Goal: Task Accomplishment & Management: Use online tool/utility

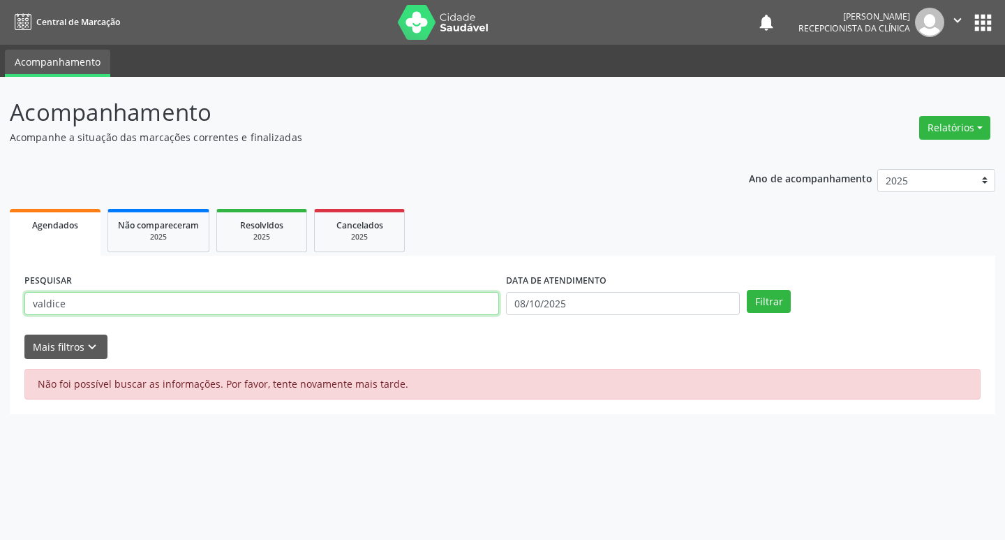
click at [135, 302] on input "valdice" at bounding box center [261, 304] width 475 height 24
type input "v"
click at [762, 303] on button "Filtrar" at bounding box center [769, 302] width 44 height 24
click at [143, 303] on input "elena" at bounding box center [261, 304] width 475 height 24
type input "e"
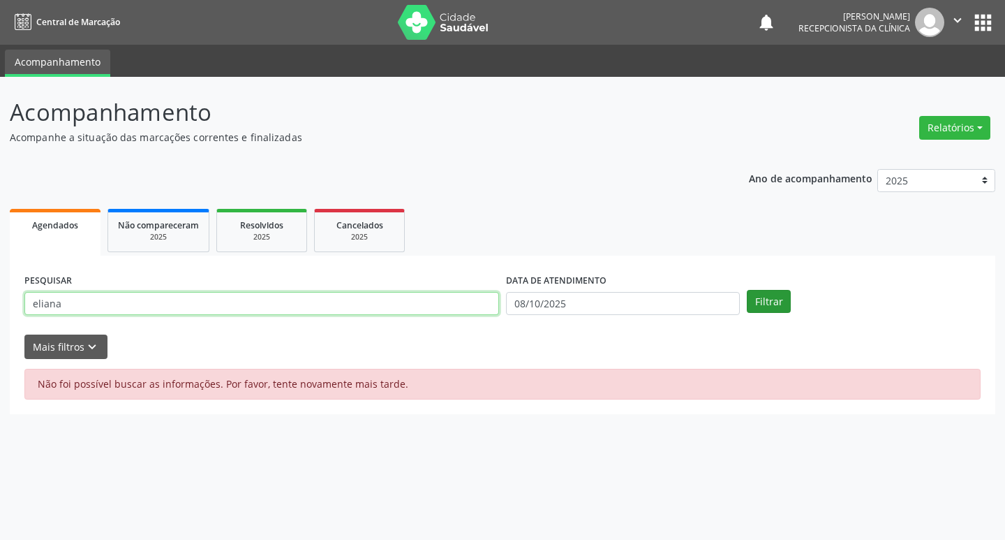
type input "eliana"
click at [781, 299] on button "Filtrar" at bounding box center [769, 302] width 44 height 24
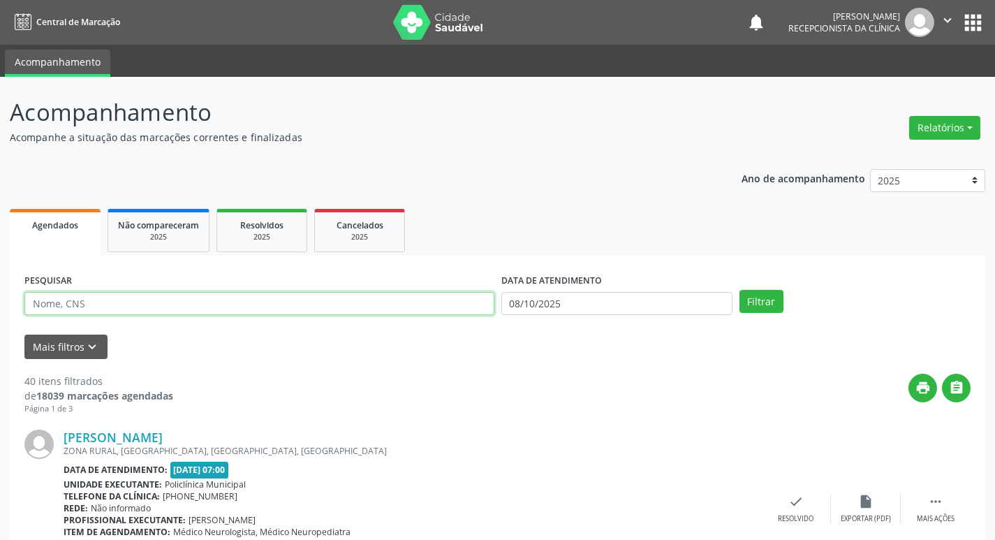
click at [84, 302] on input "text" at bounding box center [259, 304] width 470 height 24
click at [777, 303] on button "Filtrar" at bounding box center [761, 302] width 44 height 24
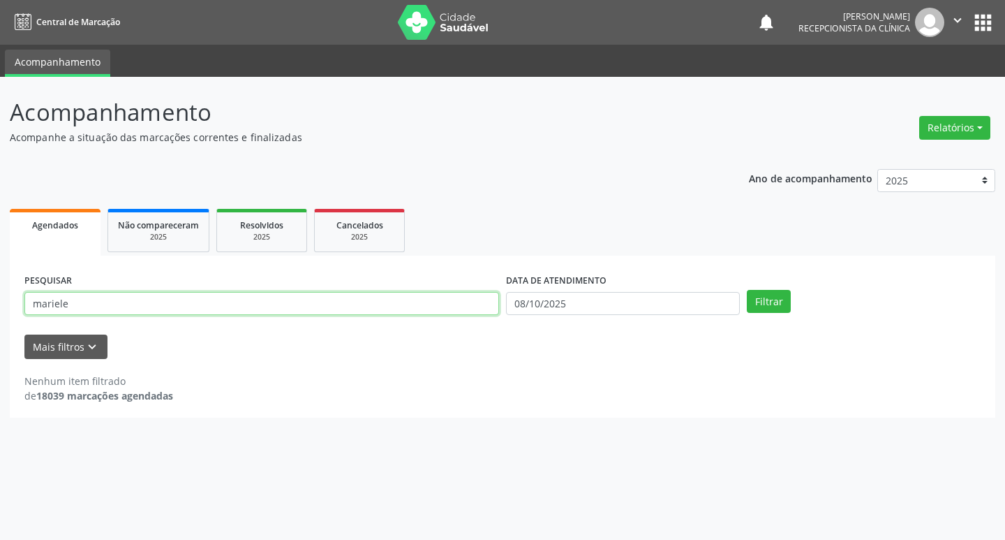
click at [87, 309] on input "mariele" at bounding box center [261, 304] width 475 height 24
type input "m"
click at [201, 304] on input "text" at bounding box center [261, 304] width 475 height 24
type input "maira"
click at [784, 304] on button "Filtrar" at bounding box center [769, 302] width 44 height 24
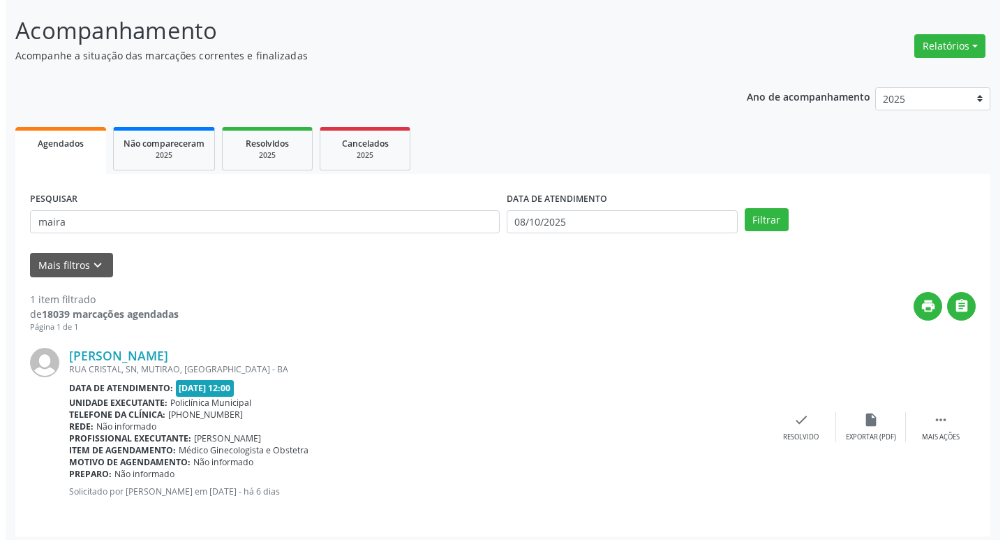
scroll to position [88, 0]
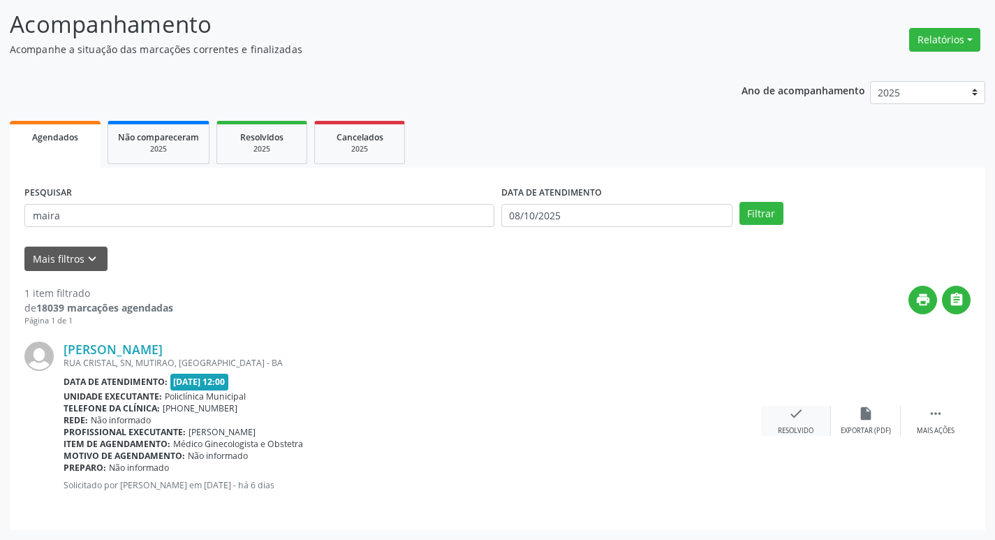
click at [808, 420] on div "check Resolvido" at bounding box center [796, 421] width 70 height 30
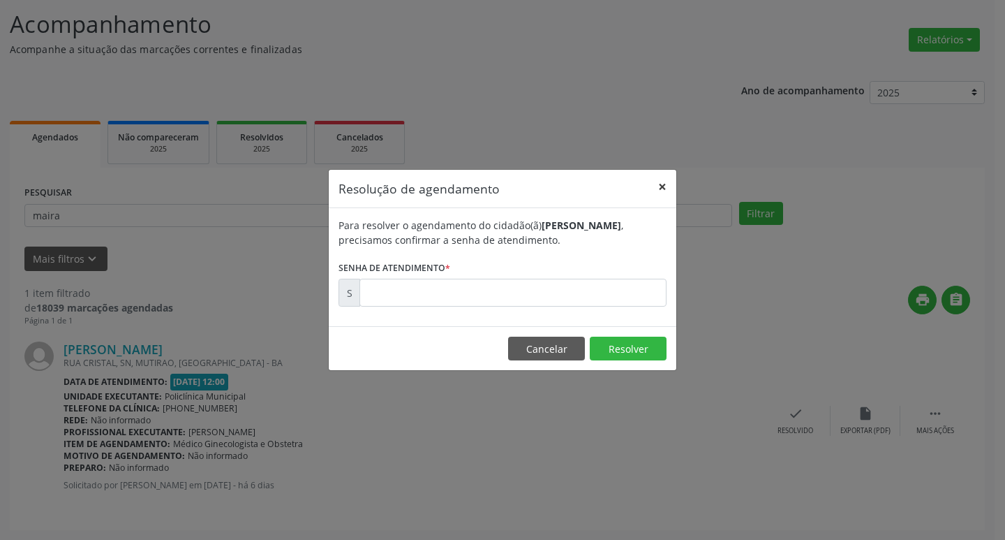
click at [664, 186] on button "×" at bounding box center [663, 187] width 28 height 34
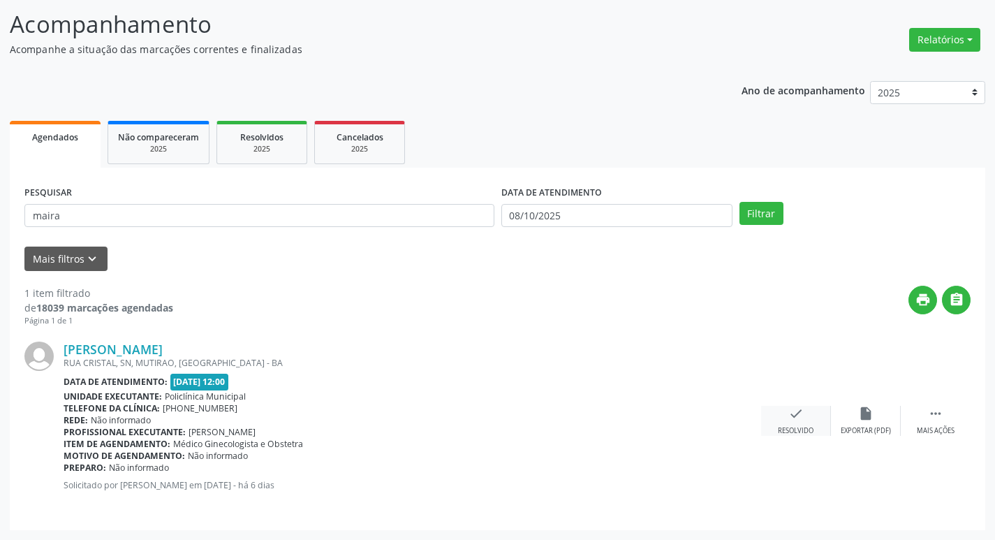
click at [794, 427] on div "Resolvido" at bounding box center [796, 431] width 36 height 10
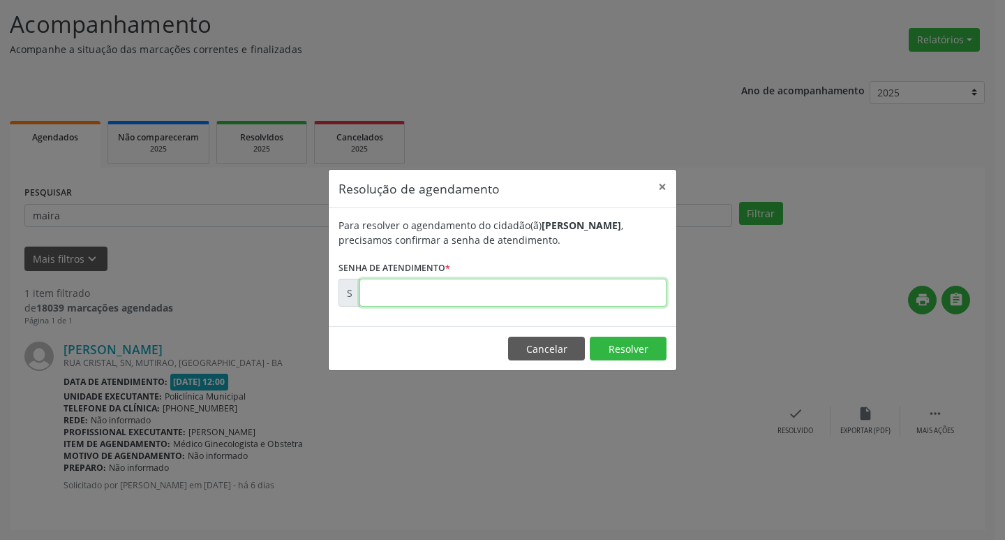
click at [524, 291] on input "text" at bounding box center [513, 293] width 307 height 28
type input "00180220"
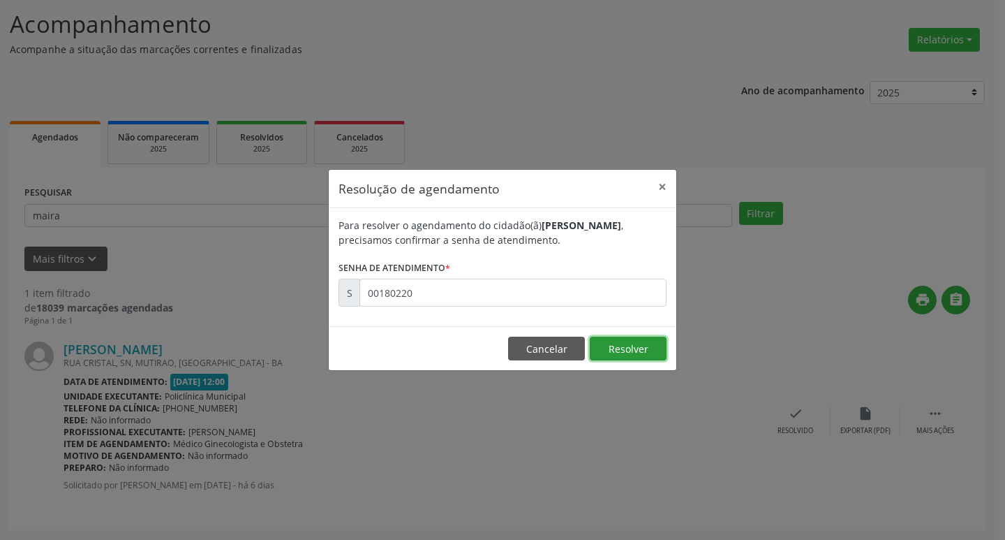
click at [635, 349] on button "Resolver" at bounding box center [628, 349] width 77 height 24
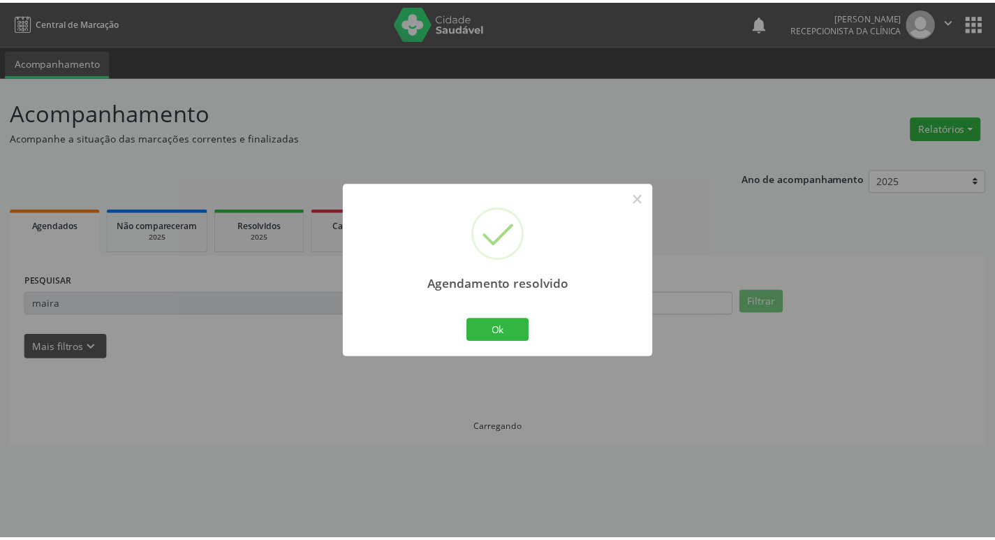
scroll to position [0, 0]
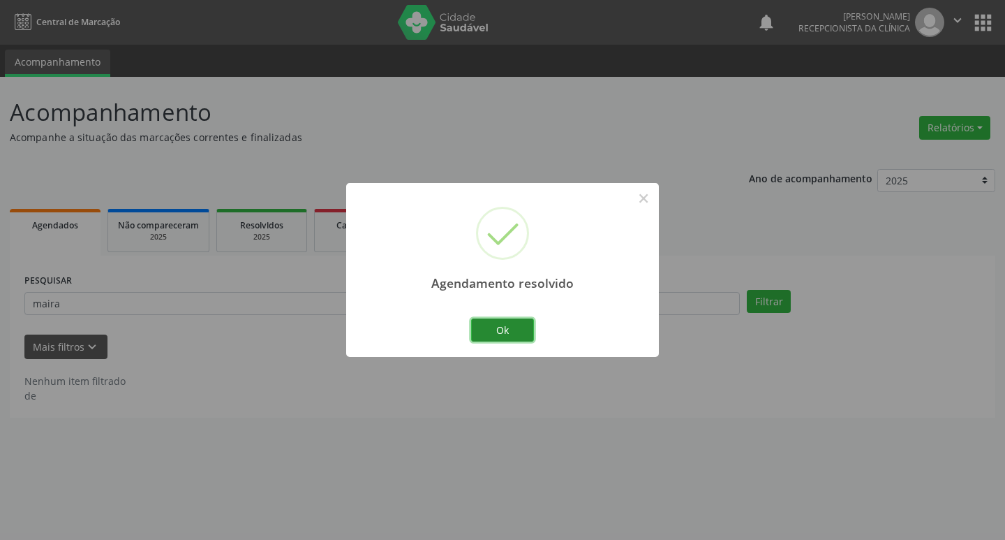
click at [517, 320] on button "Ok" at bounding box center [502, 330] width 63 height 24
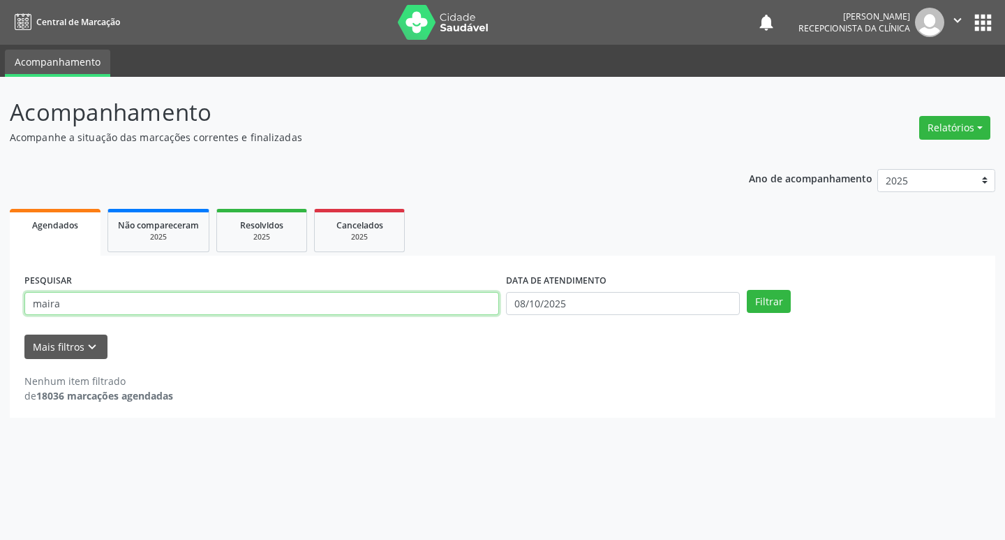
click at [247, 296] on input "maira" at bounding box center [261, 304] width 475 height 24
type input "m"
type input "valdice"
click at [774, 299] on button "Filtrar" at bounding box center [769, 302] width 44 height 24
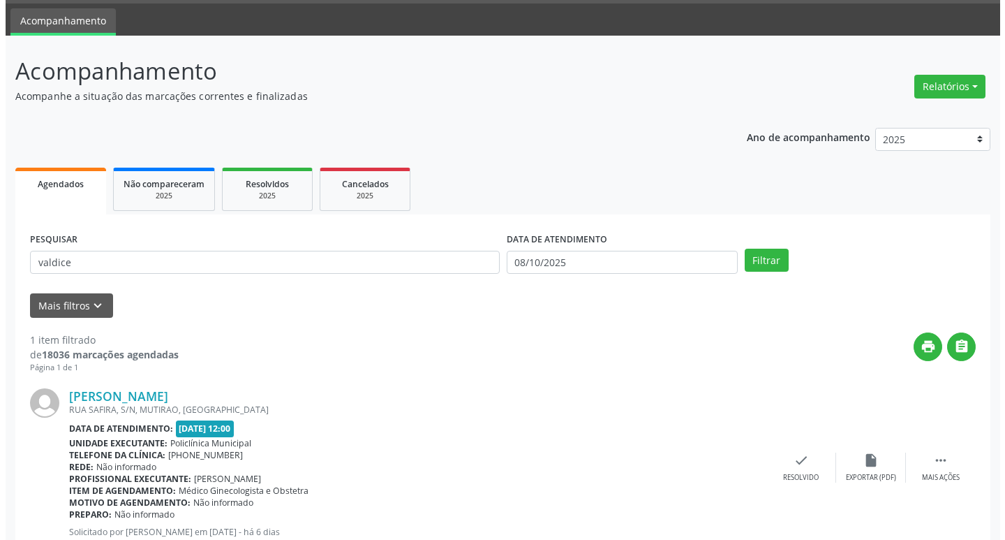
scroll to position [88, 0]
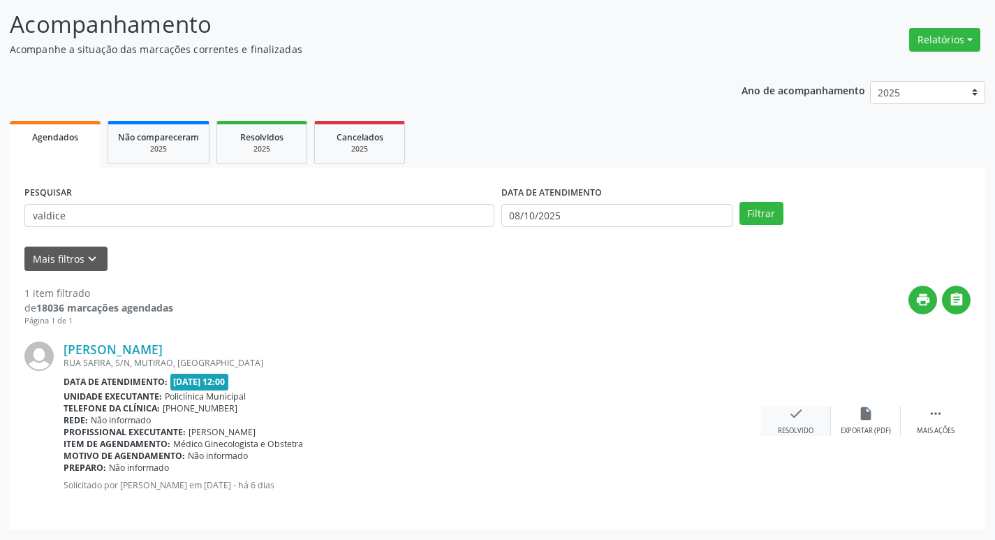
click at [797, 412] on icon "check" at bounding box center [795, 413] width 15 height 15
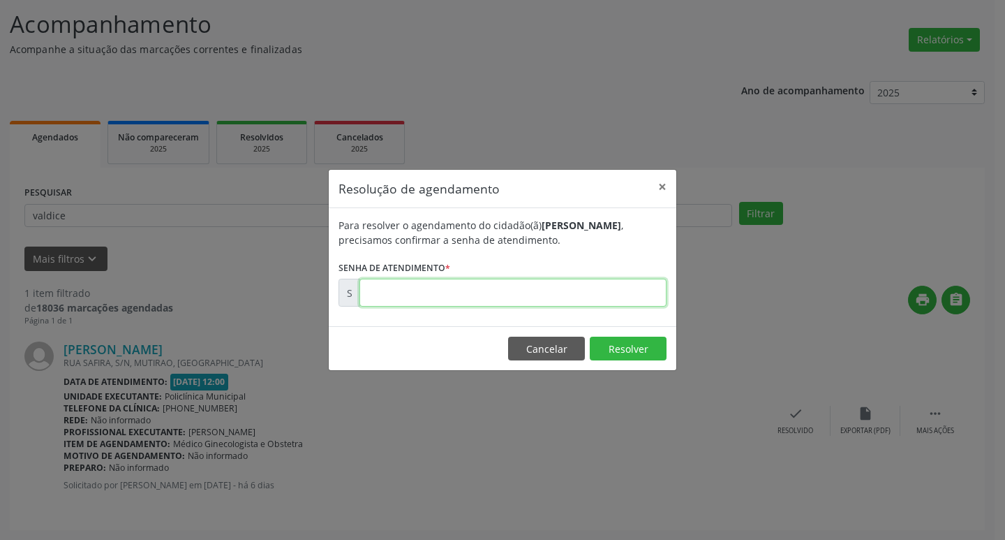
click at [414, 292] on input "text" at bounding box center [513, 293] width 307 height 28
type input "00180072"
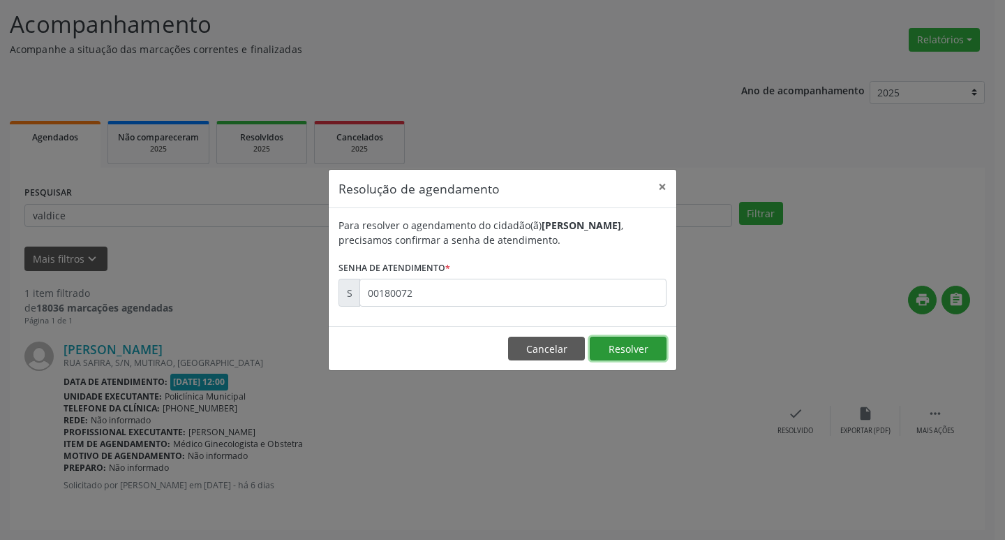
click at [637, 352] on button "Resolver" at bounding box center [628, 349] width 77 height 24
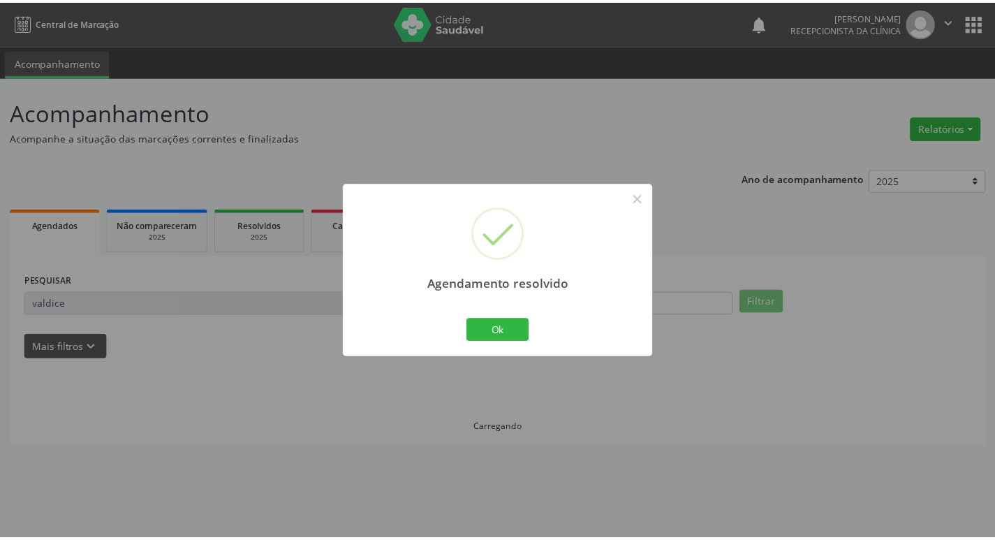
scroll to position [0, 0]
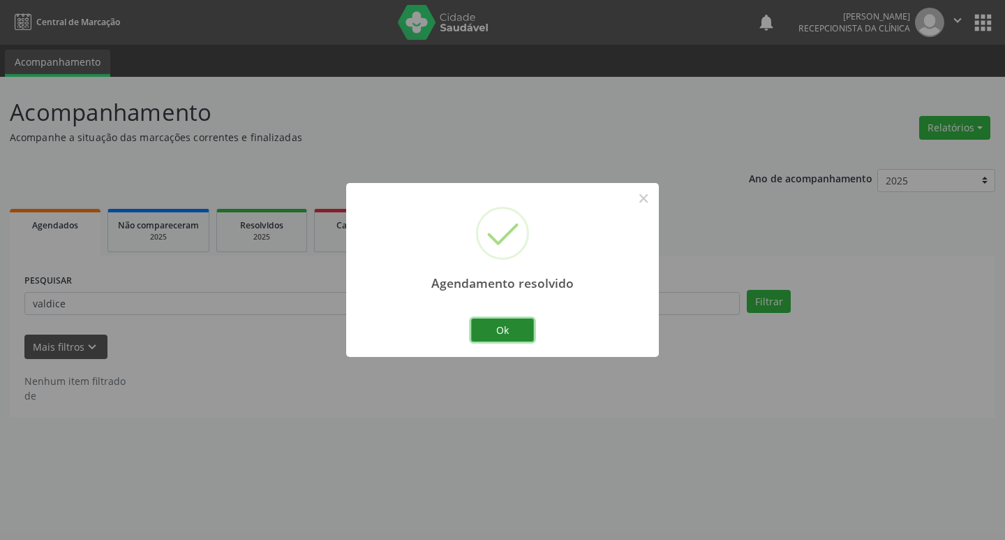
click at [528, 328] on button "Ok" at bounding box center [502, 330] width 63 height 24
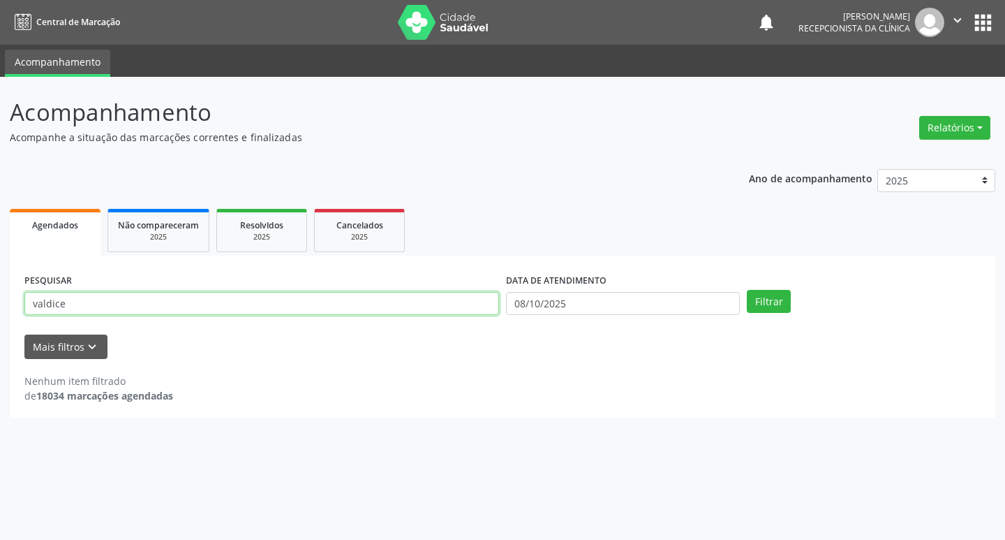
click at [325, 309] on input "valdice" at bounding box center [261, 304] width 475 height 24
type input "v"
type input "[PERSON_NAME]"
click at [783, 309] on button "Filtrar" at bounding box center [769, 302] width 44 height 24
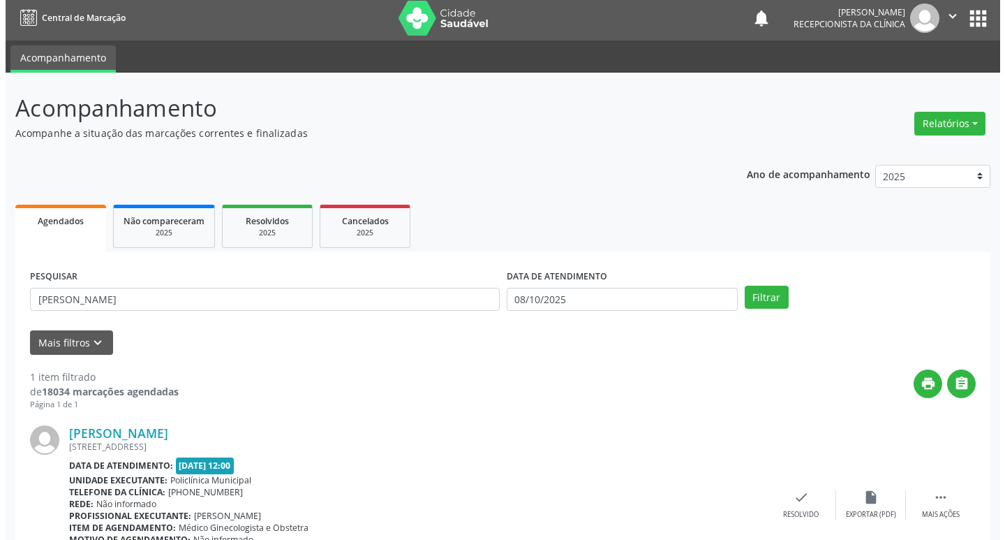
scroll to position [88, 0]
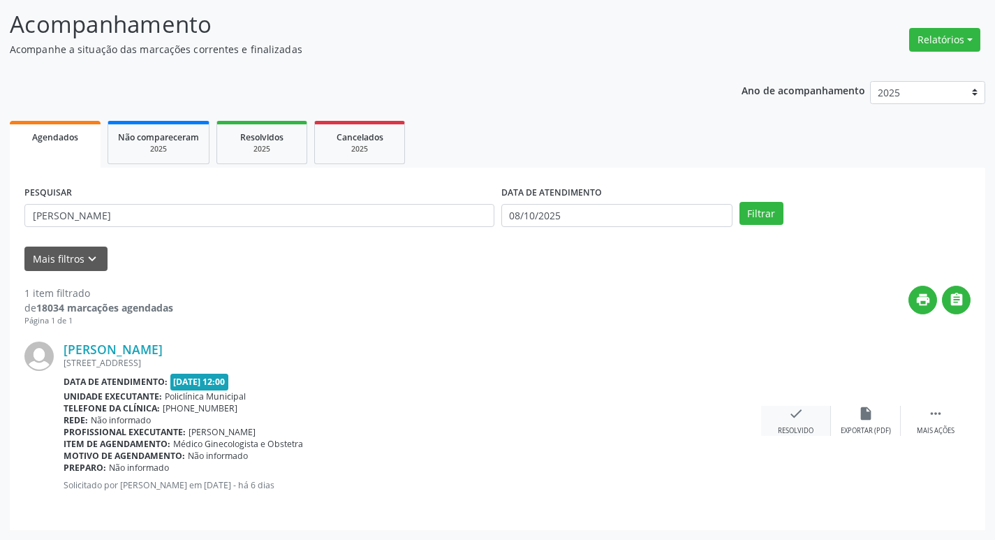
click at [814, 427] on div "check Resolvido" at bounding box center [796, 421] width 70 height 30
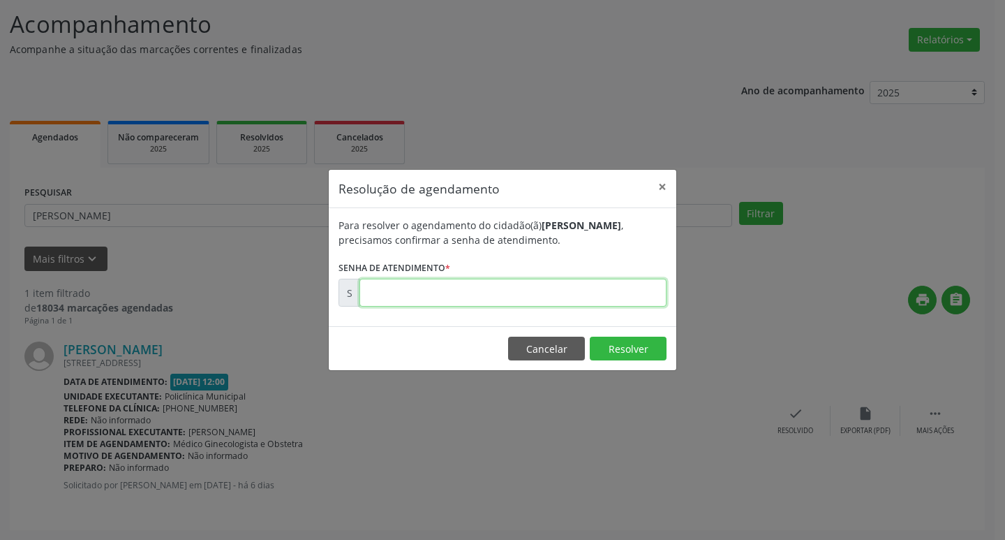
click at [531, 293] on input "text" at bounding box center [513, 293] width 307 height 28
type input "00180121"
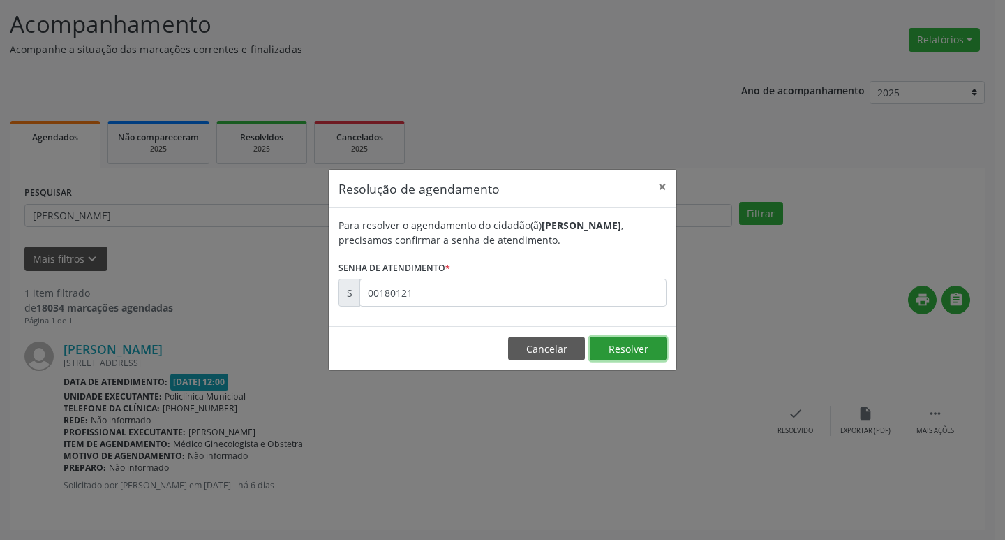
click at [602, 347] on button "Resolver" at bounding box center [628, 349] width 77 height 24
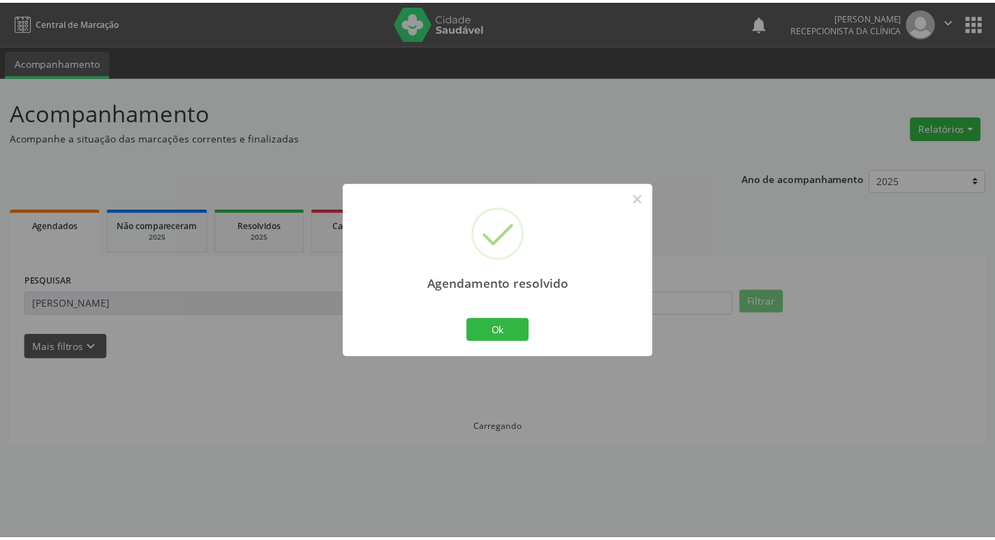
scroll to position [0, 0]
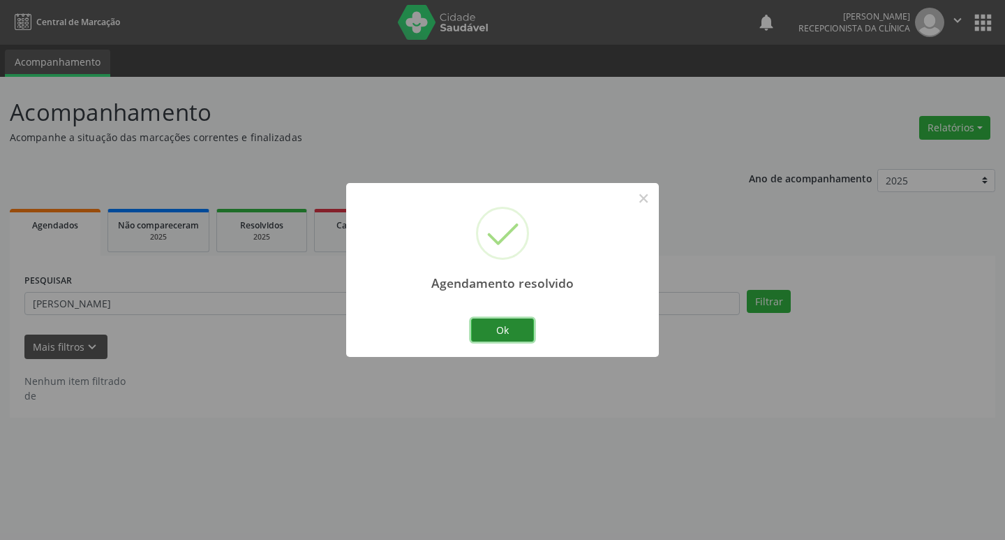
click at [514, 329] on button "Ok" at bounding box center [502, 330] width 63 height 24
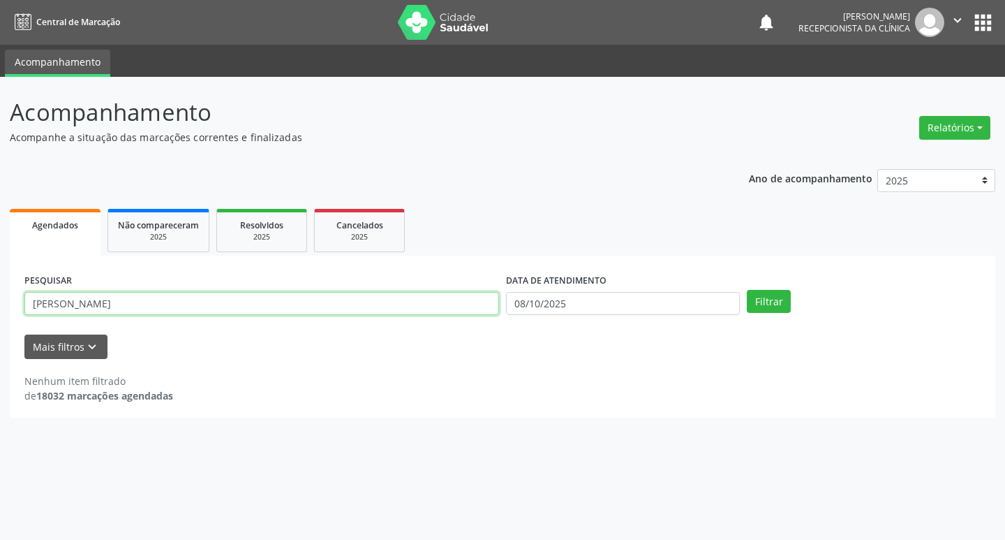
click at [230, 306] on input "[PERSON_NAME]" at bounding box center [261, 304] width 475 height 24
type input "d"
type input "ridalva"
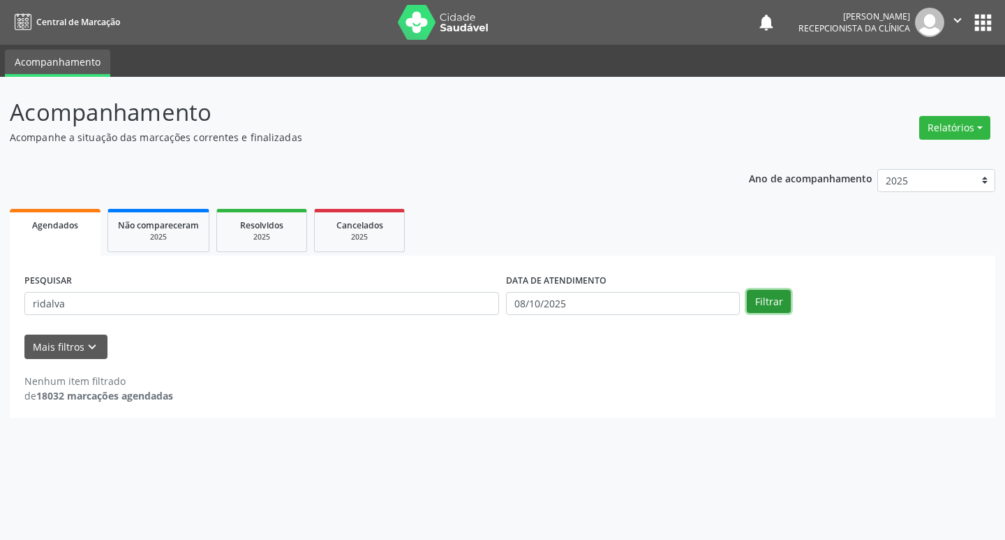
click at [784, 303] on button "Filtrar" at bounding box center [769, 302] width 44 height 24
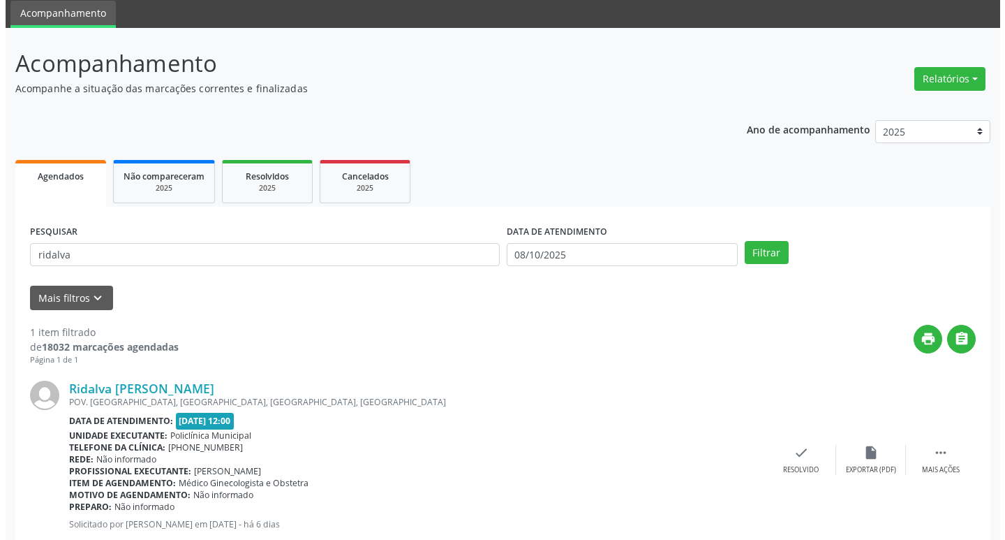
scroll to position [88, 0]
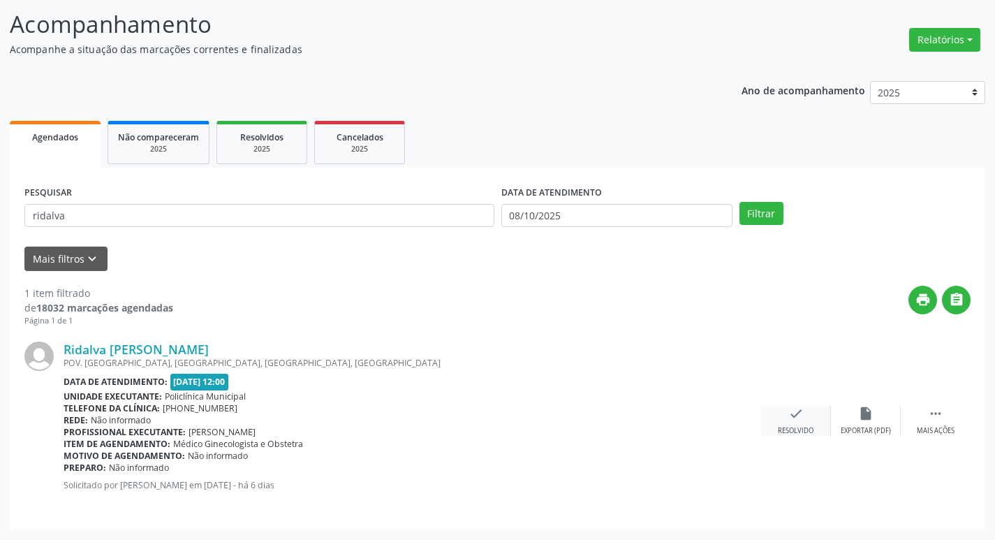
click at [808, 417] on div "check Resolvido" at bounding box center [796, 421] width 70 height 30
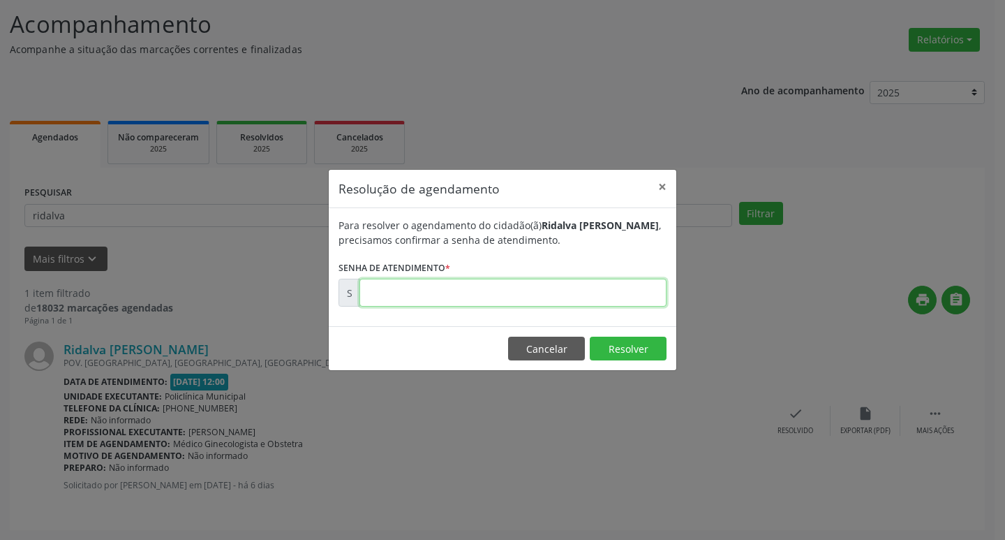
click at [450, 290] on input "text" at bounding box center [513, 293] width 307 height 28
type input "01880229"
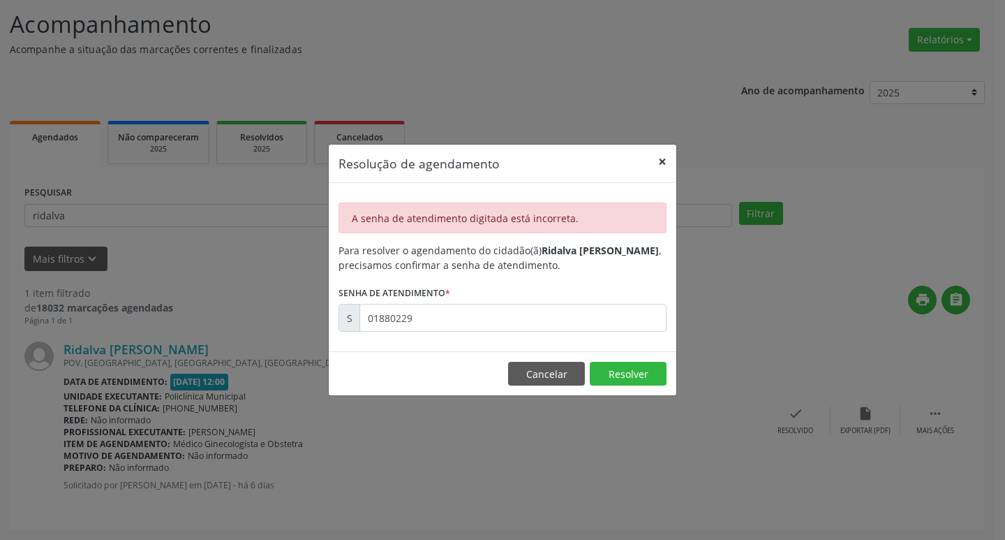
click at [656, 158] on button "×" at bounding box center [663, 162] width 28 height 34
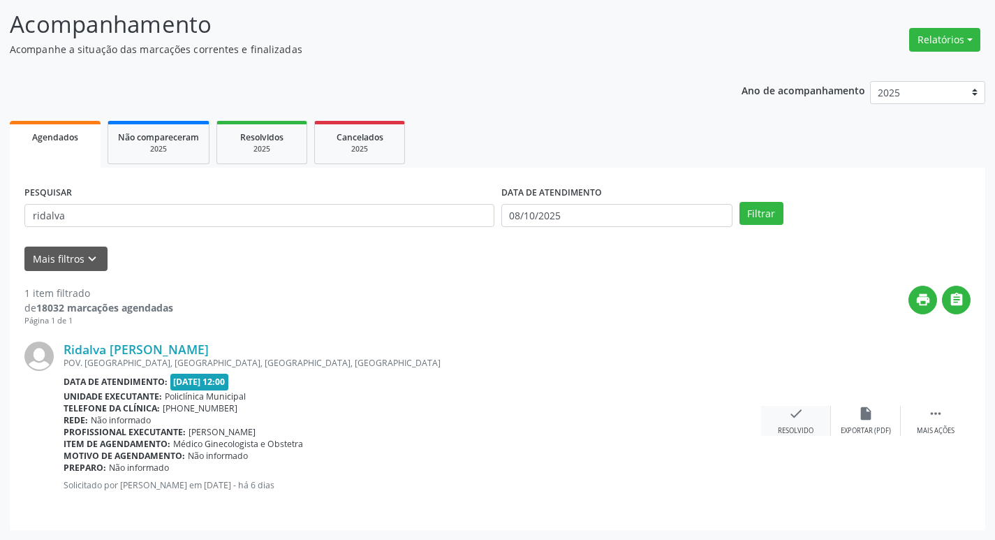
click at [801, 421] on icon "check" at bounding box center [795, 413] width 15 height 15
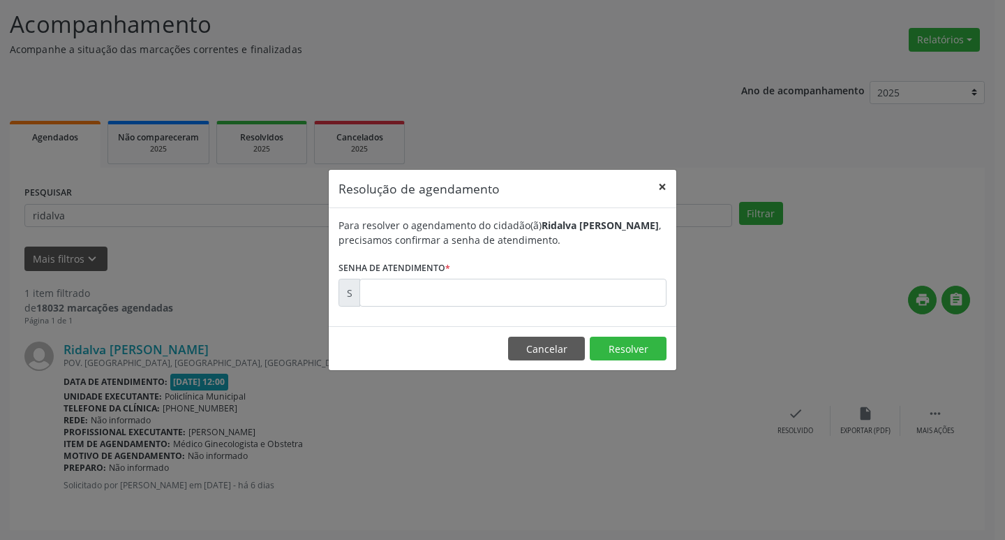
click at [665, 182] on button "×" at bounding box center [663, 187] width 28 height 34
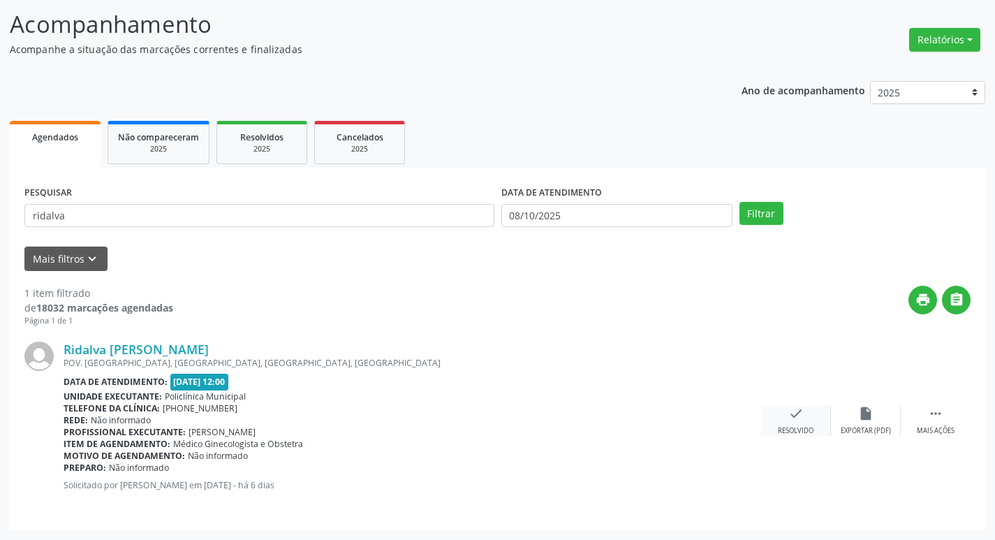
click at [800, 414] on icon "check" at bounding box center [795, 413] width 15 height 15
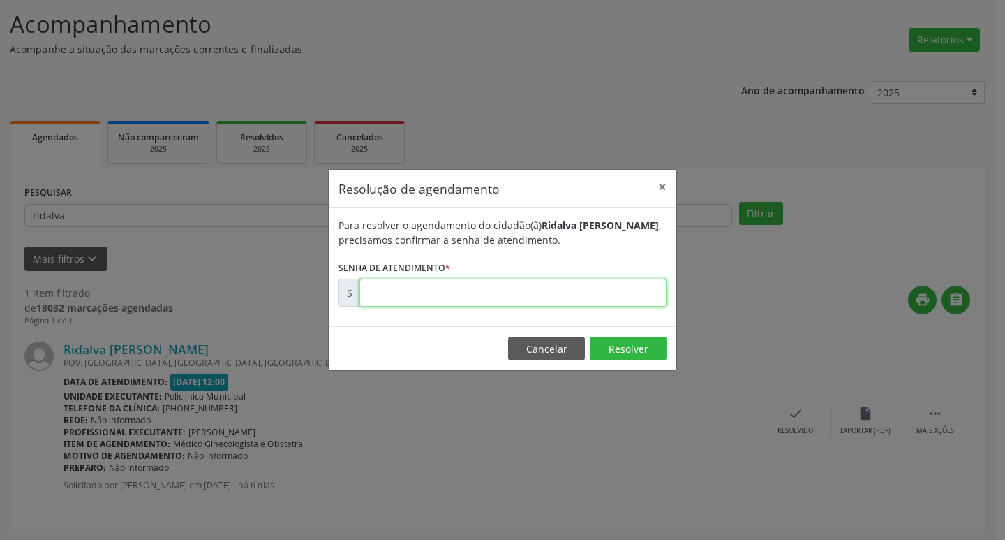
click at [620, 298] on input "text" at bounding box center [513, 293] width 307 height 28
type input "00180229"
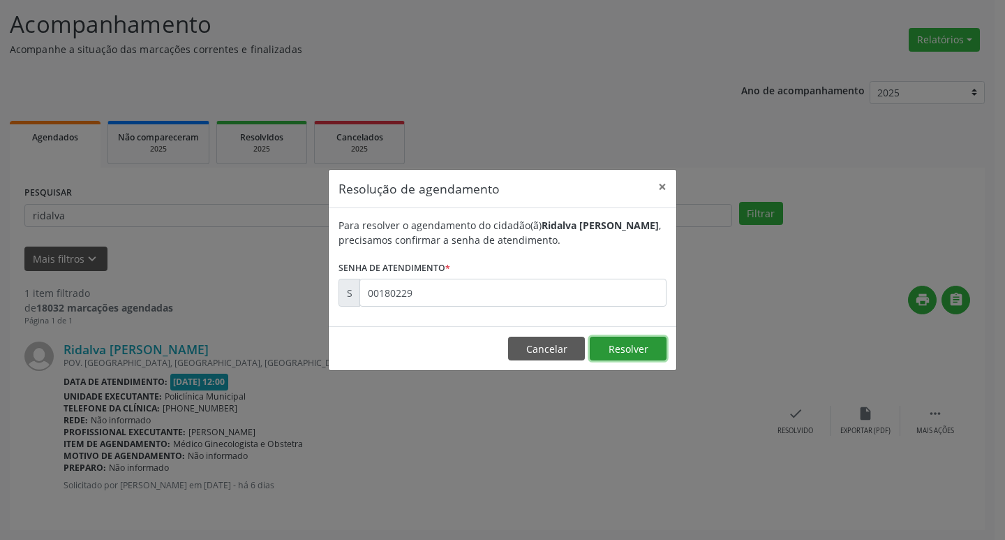
click at [626, 344] on button "Resolver" at bounding box center [628, 349] width 77 height 24
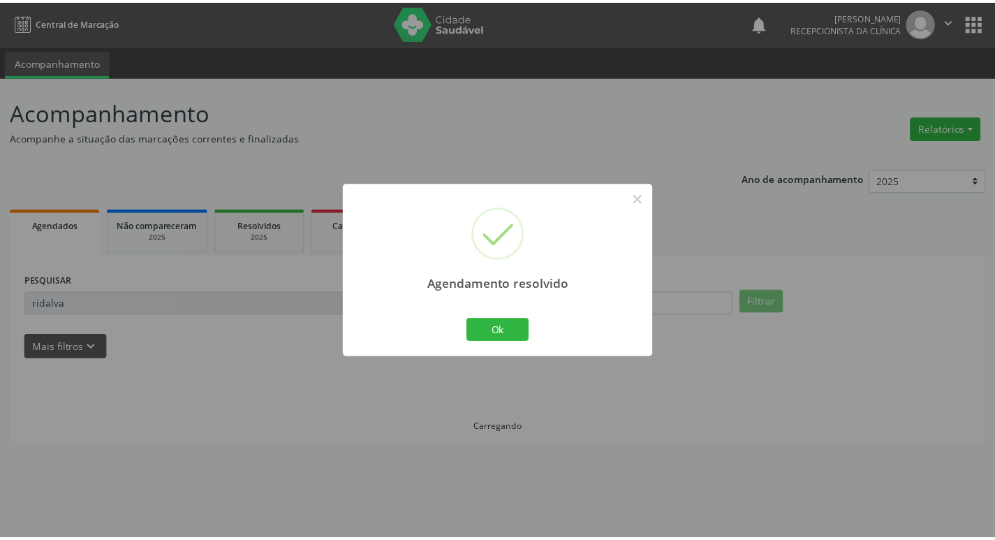
scroll to position [0, 0]
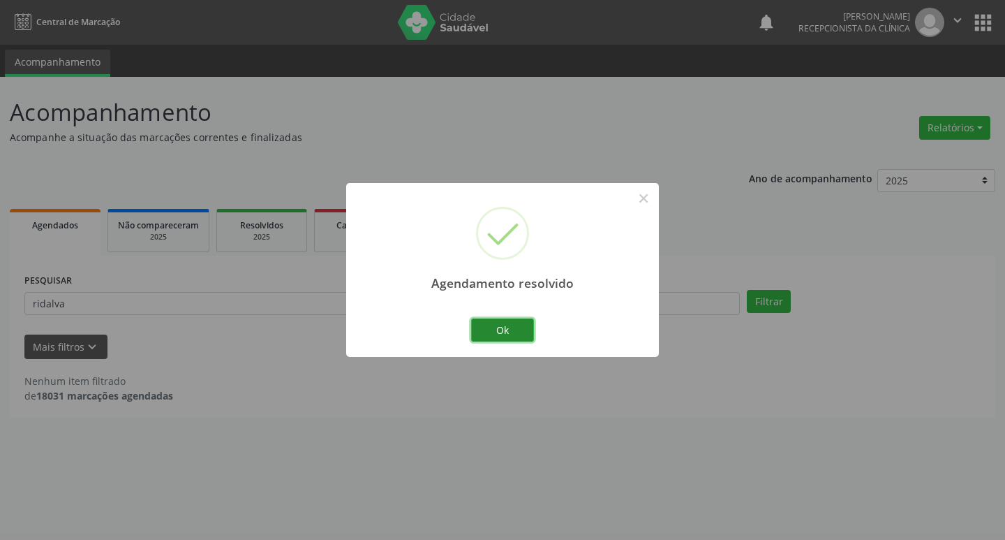
click at [517, 330] on button "Ok" at bounding box center [502, 330] width 63 height 24
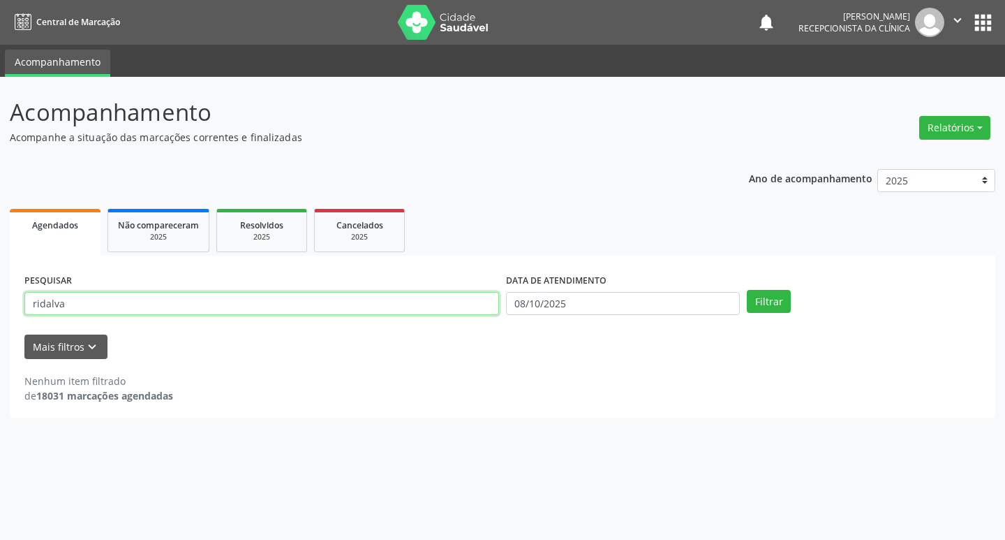
click at [132, 302] on input "ridalva" at bounding box center [261, 304] width 475 height 24
type input "r"
type input "eronice"
click at [747, 290] on button "Filtrar" at bounding box center [769, 302] width 44 height 24
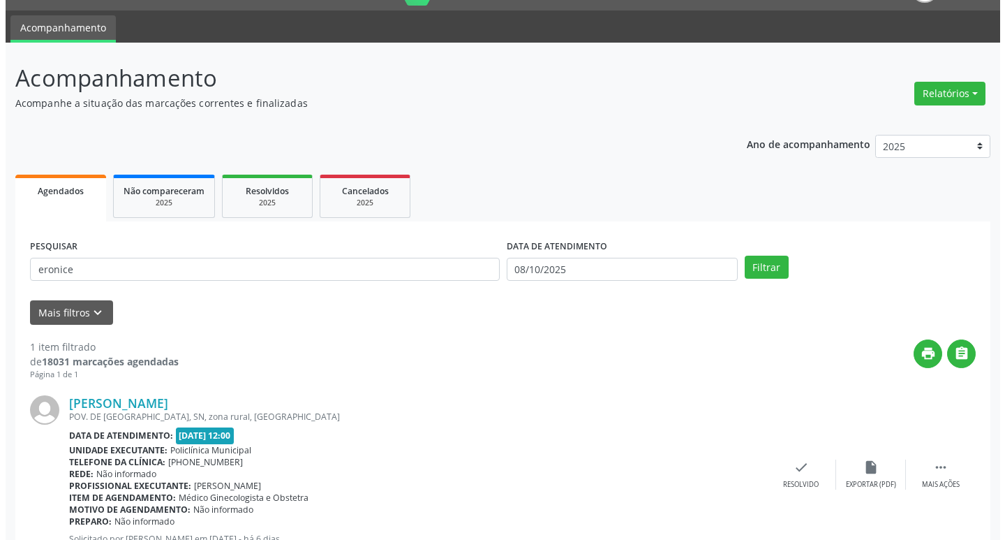
scroll to position [88, 0]
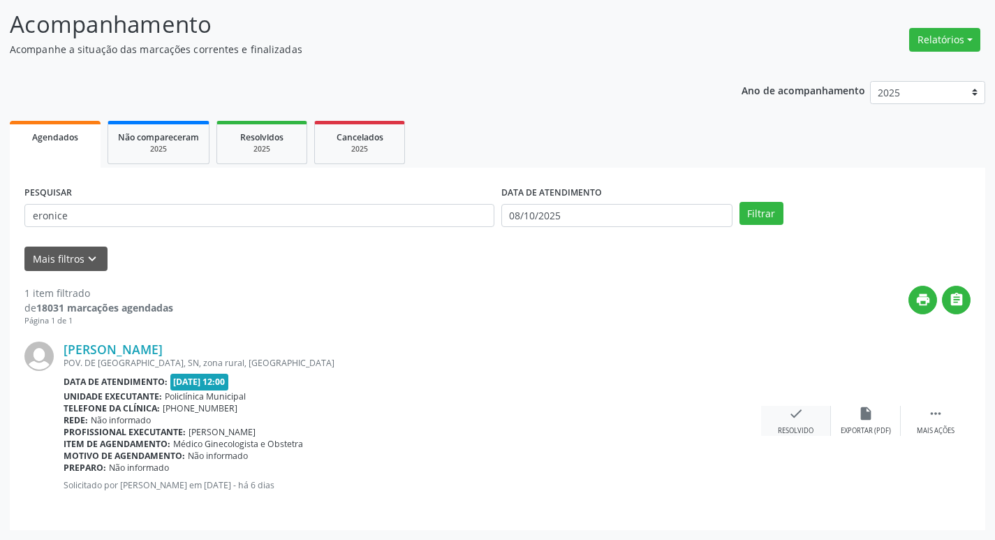
click at [810, 429] on div "Resolvido" at bounding box center [796, 431] width 36 height 10
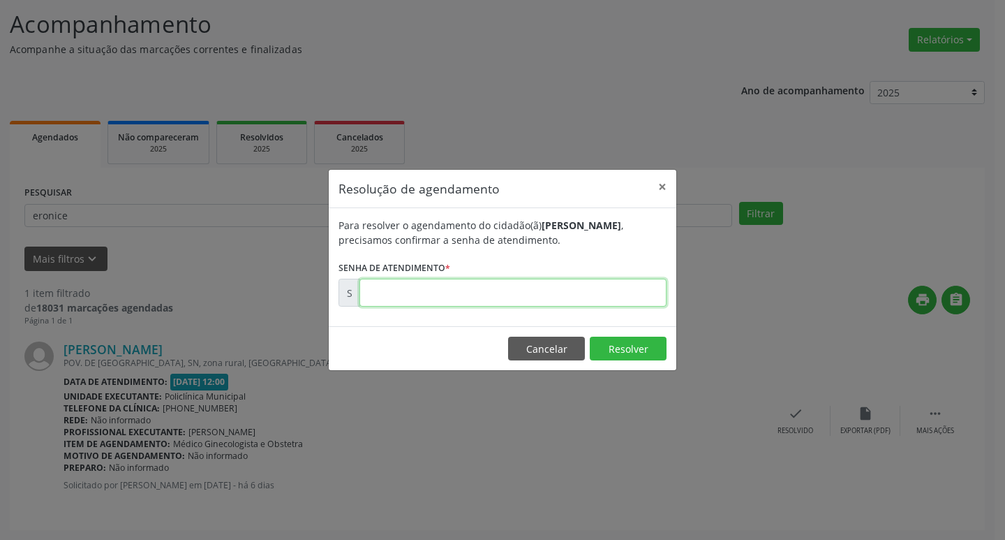
click at [510, 295] on input "text" at bounding box center [513, 293] width 307 height 28
type input "0"
click at [450, 290] on input "text" at bounding box center [513, 293] width 307 height 28
type input "00180190"
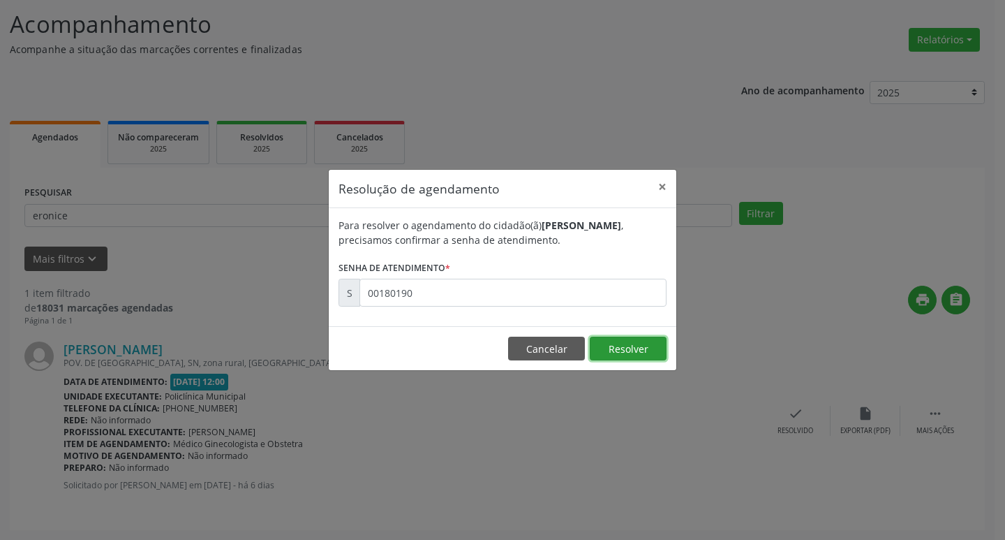
click at [607, 348] on button "Resolver" at bounding box center [628, 349] width 77 height 24
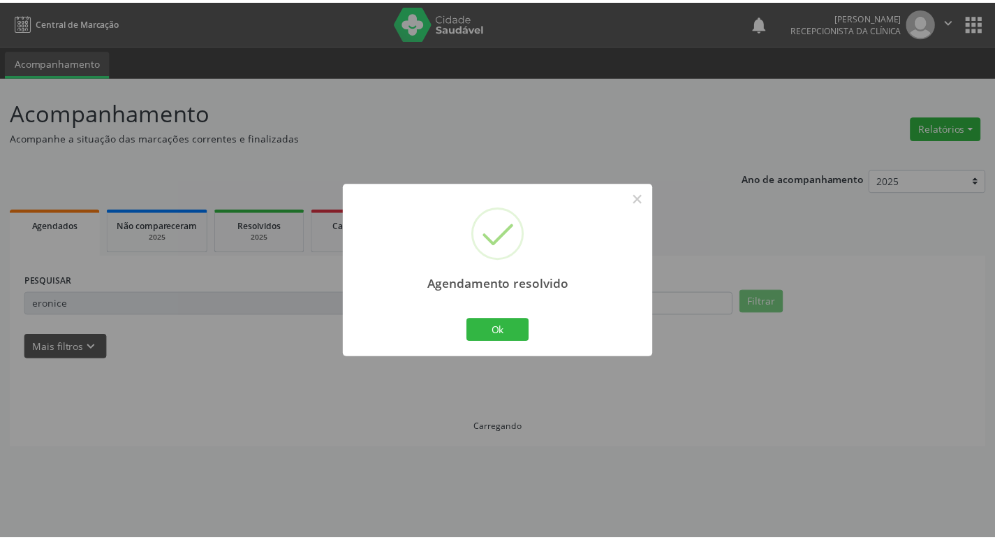
scroll to position [0, 0]
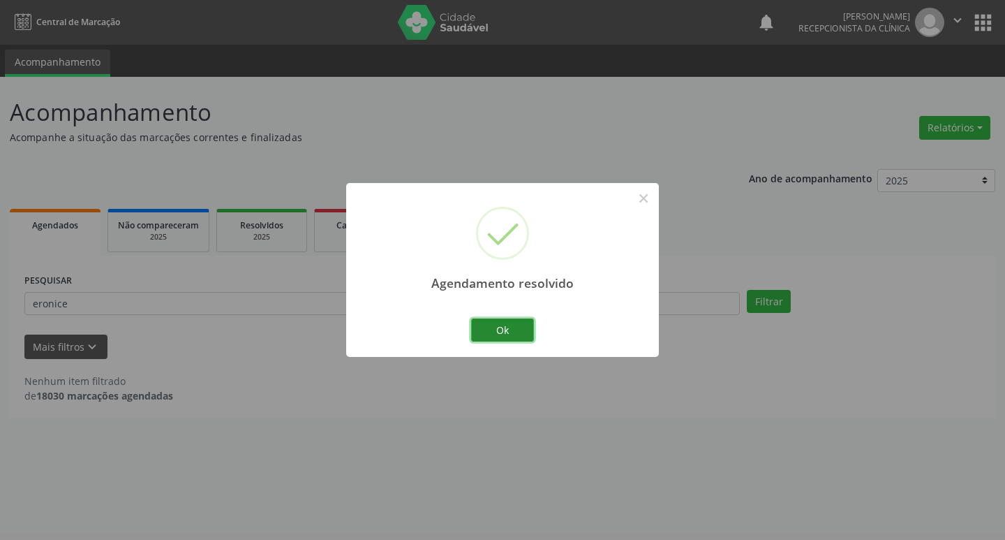
click at [498, 320] on button "Ok" at bounding box center [502, 330] width 63 height 24
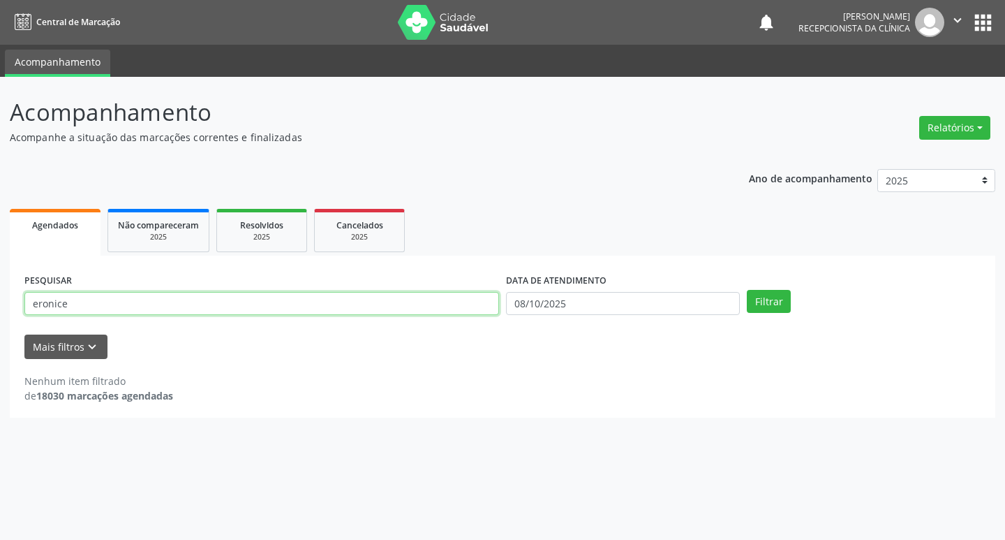
click at [235, 301] on input "eronice" at bounding box center [261, 304] width 475 height 24
type input "e"
type input "ana"
click at [760, 296] on button "Filtrar" at bounding box center [769, 302] width 44 height 24
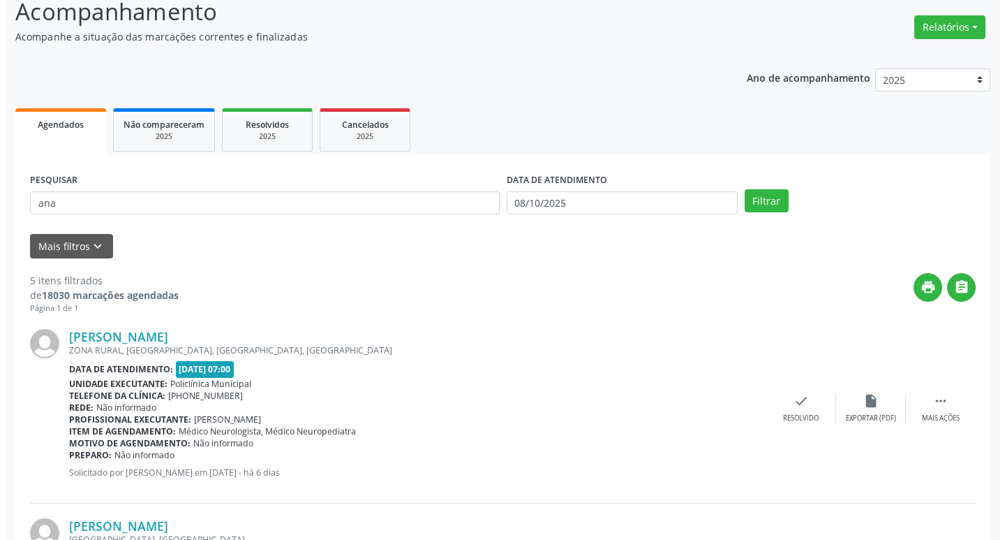
scroll to position [349, 0]
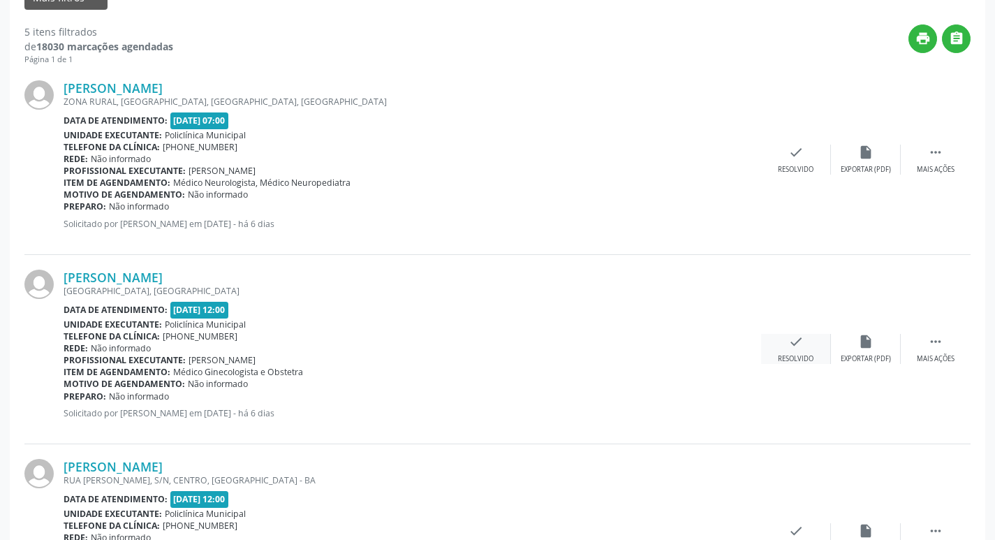
click at [806, 355] on div "Resolvido" at bounding box center [796, 359] width 36 height 10
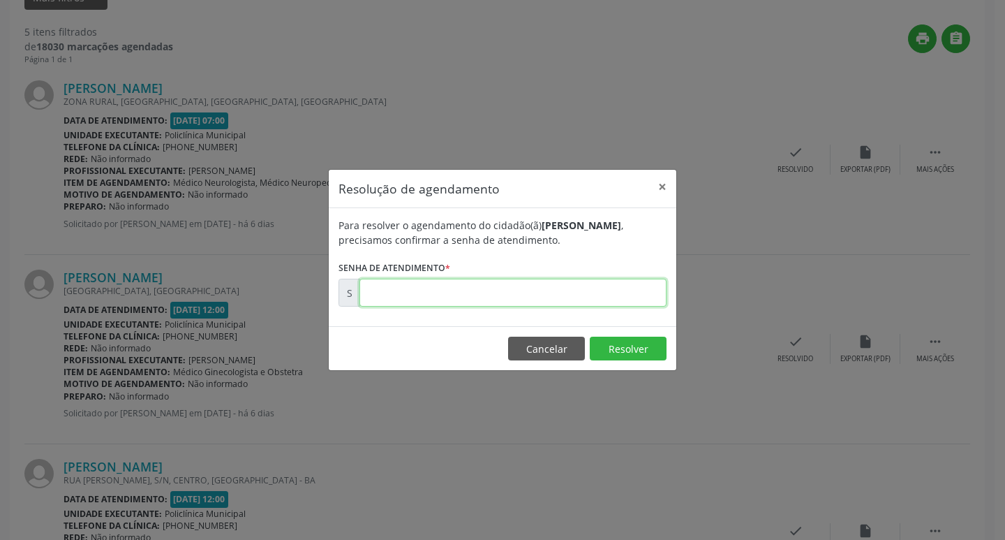
click at [514, 293] on input "text" at bounding box center [513, 293] width 307 height 28
type input "00180260"
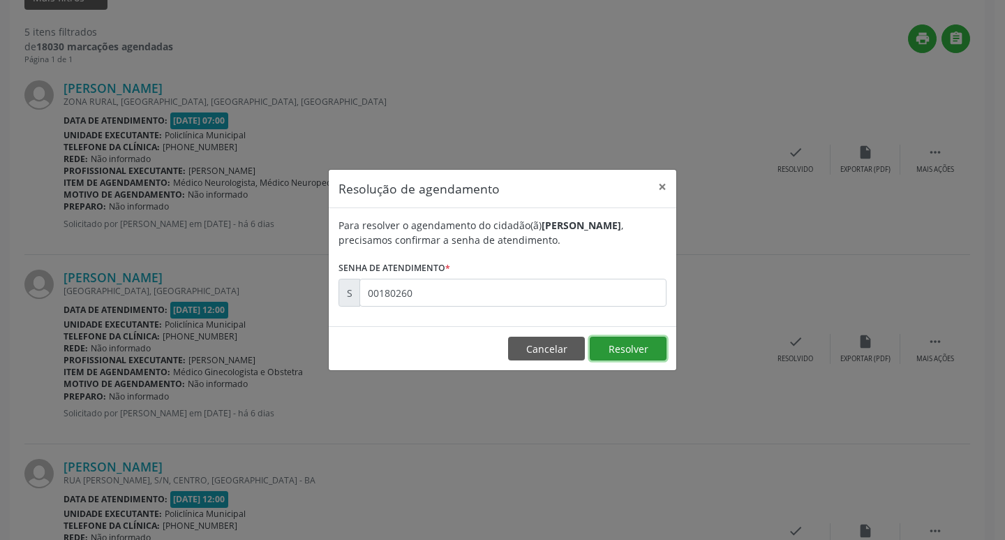
click at [630, 352] on button "Resolver" at bounding box center [628, 349] width 77 height 24
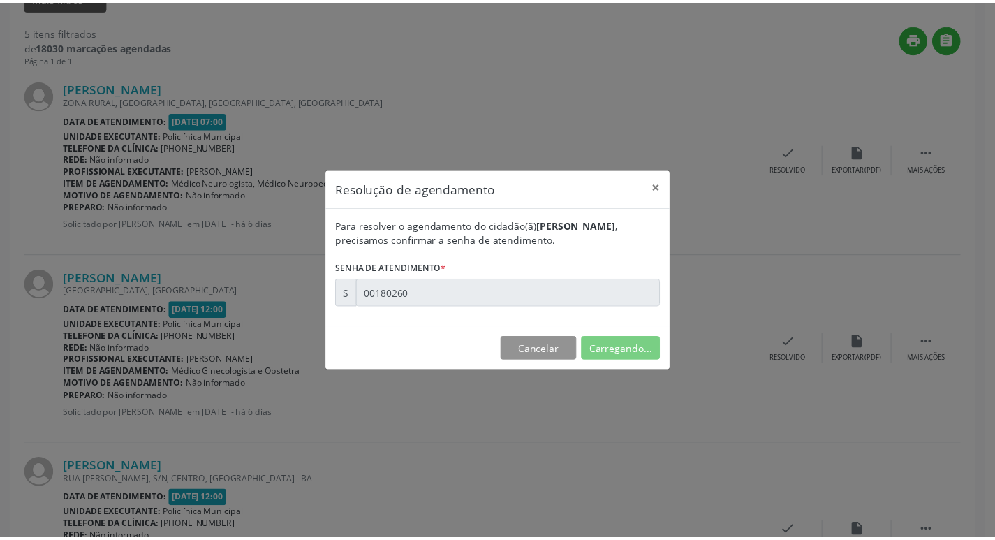
scroll to position [0, 0]
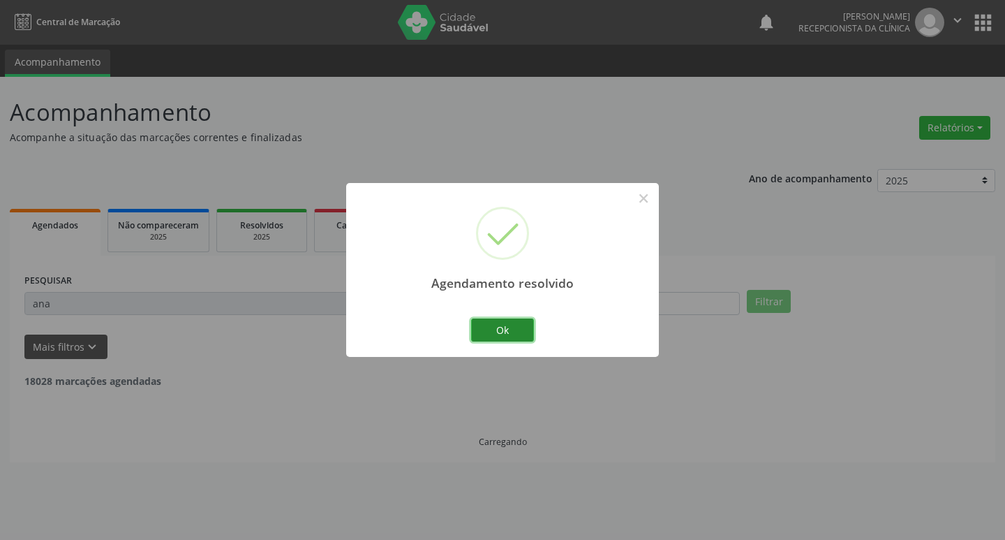
click at [515, 325] on button "Ok" at bounding box center [502, 330] width 63 height 24
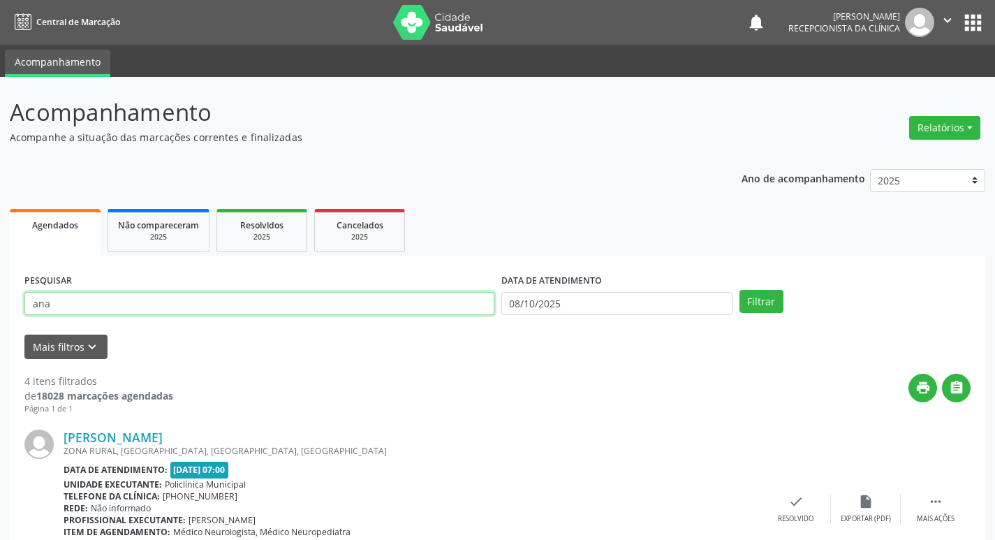
click at [184, 302] on input "ana" at bounding box center [259, 304] width 470 height 24
type input "a"
type input "genilda"
click at [774, 302] on button "Filtrar" at bounding box center [761, 302] width 44 height 24
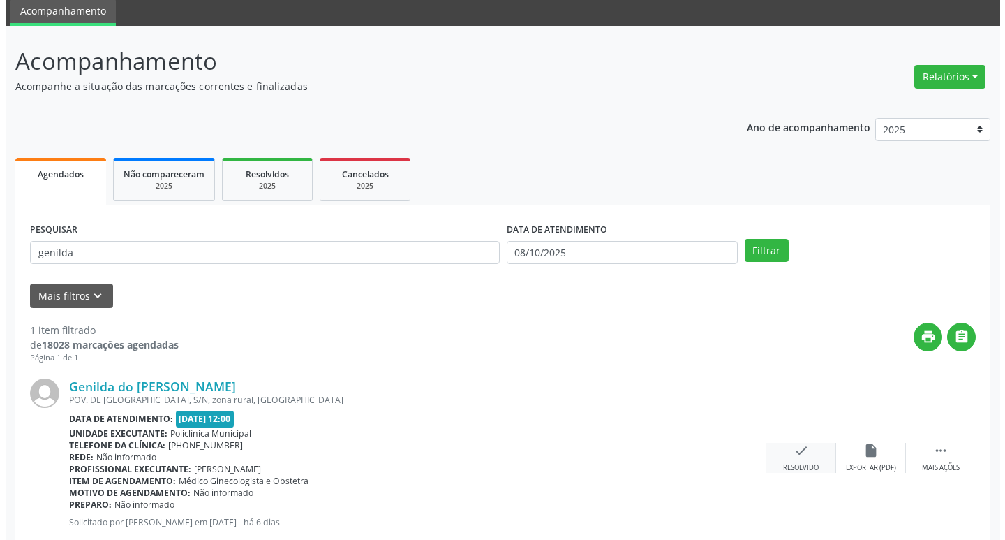
scroll to position [88, 0]
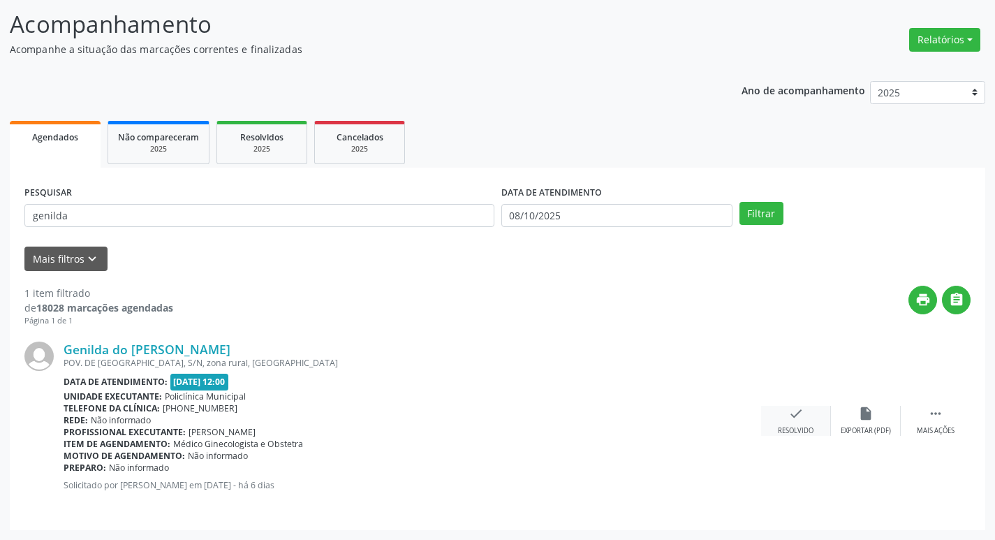
click at [808, 424] on div "check Resolvido" at bounding box center [796, 421] width 70 height 30
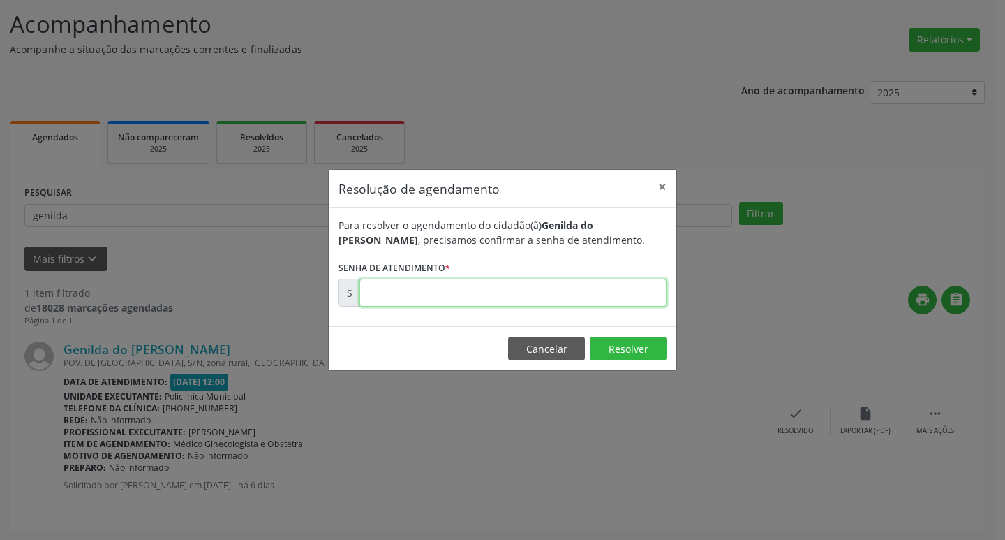
click at [578, 288] on input "text" at bounding box center [513, 293] width 307 height 28
type input "00180099"
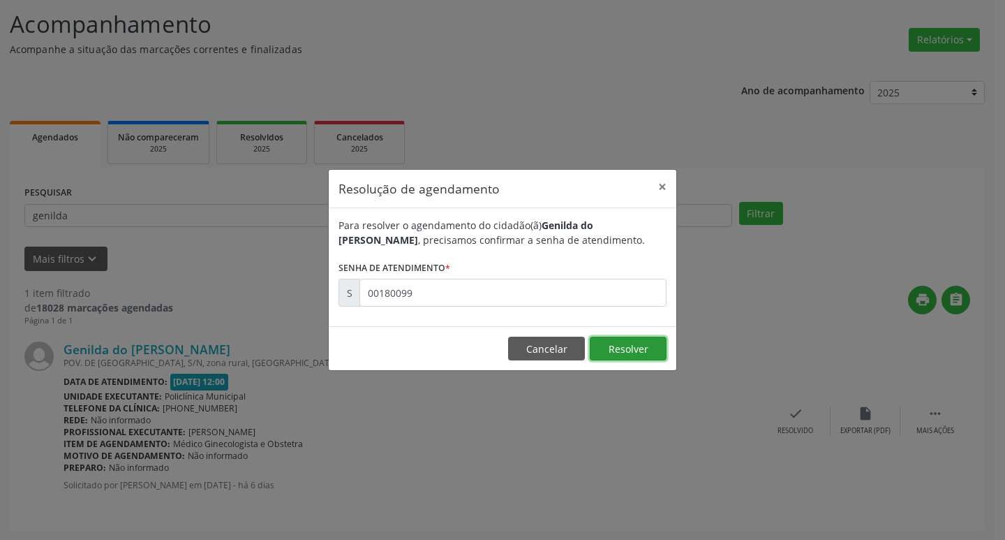
click at [628, 343] on button "Resolver" at bounding box center [628, 349] width 77 height 24
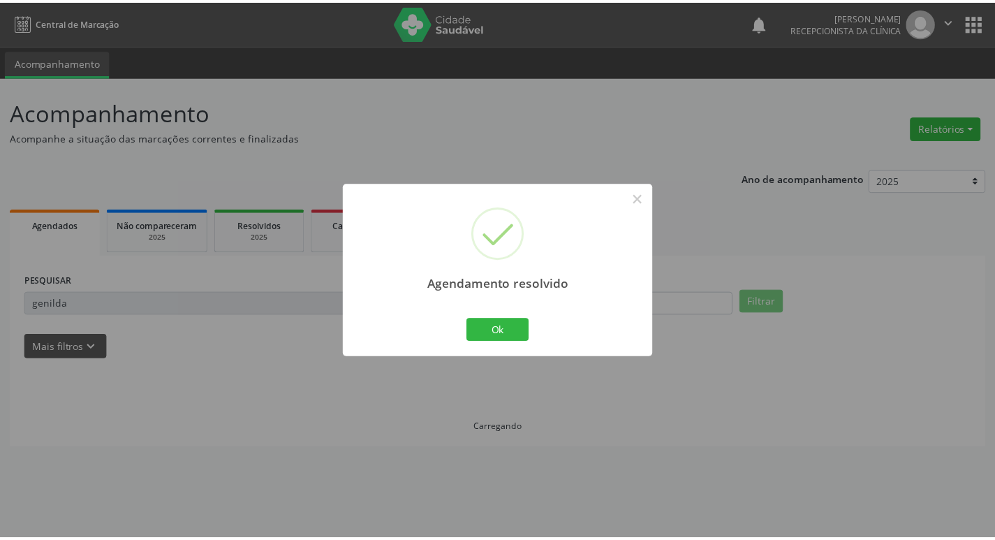
scroll to position [0, 0]
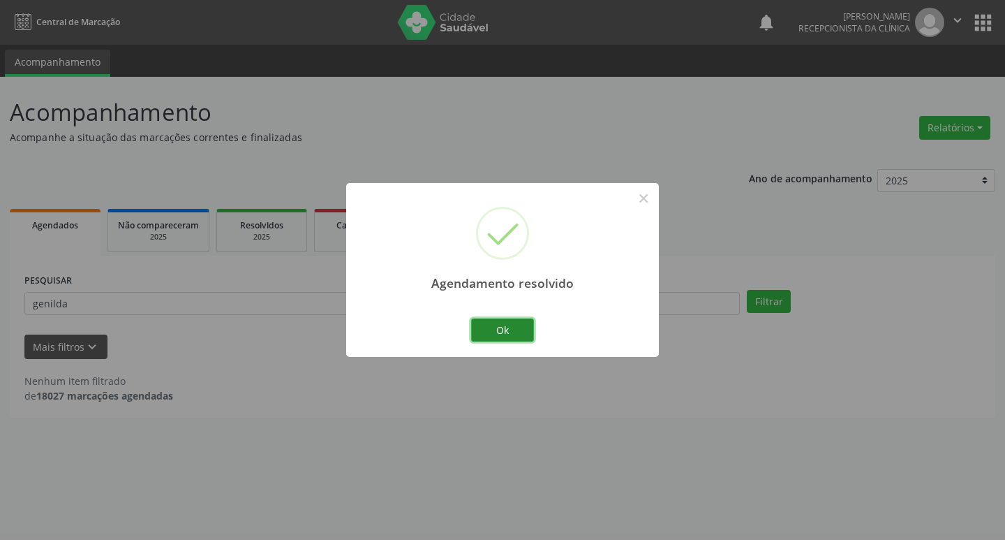
click at [524, 330] on button "Ok" at bounding box center [502, 330] width 63 height 24
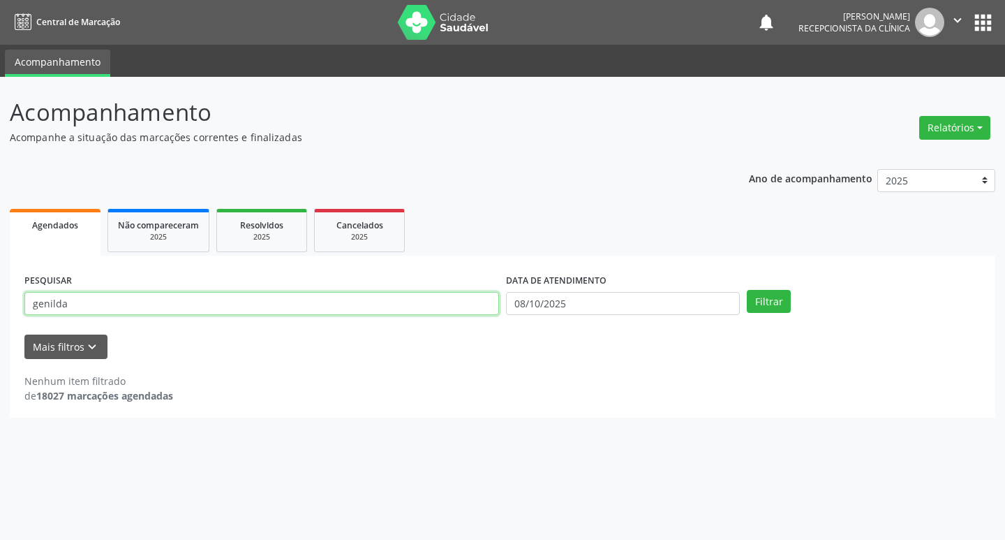
click at [163, 302] on input "genilda" at bounding box center [261, 304] width 475 height 24
type input "g"
type input "[DEMOGRAPHIC_DATA]"
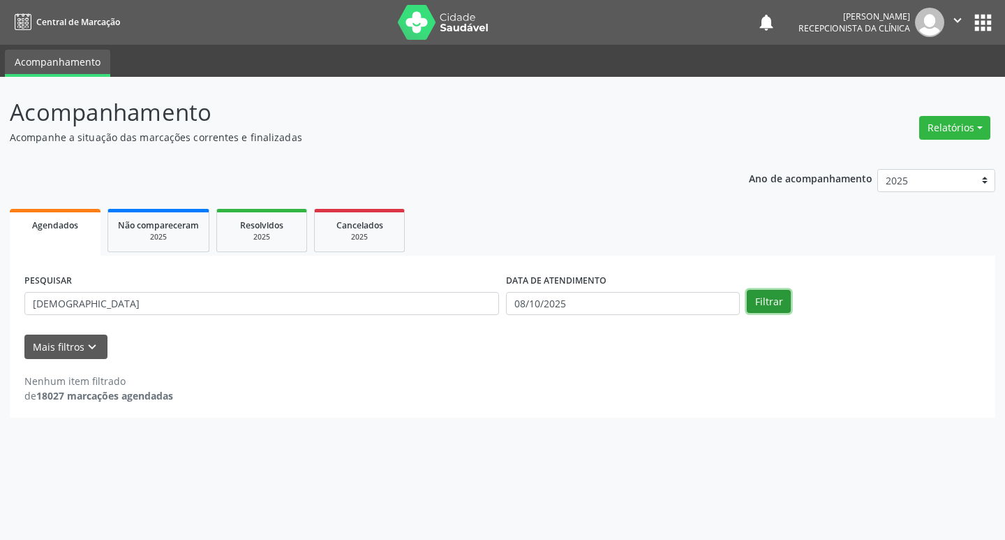
click at [767, 306] on button "Filtrar" at bounding box center [769, 302] width 44 height 24
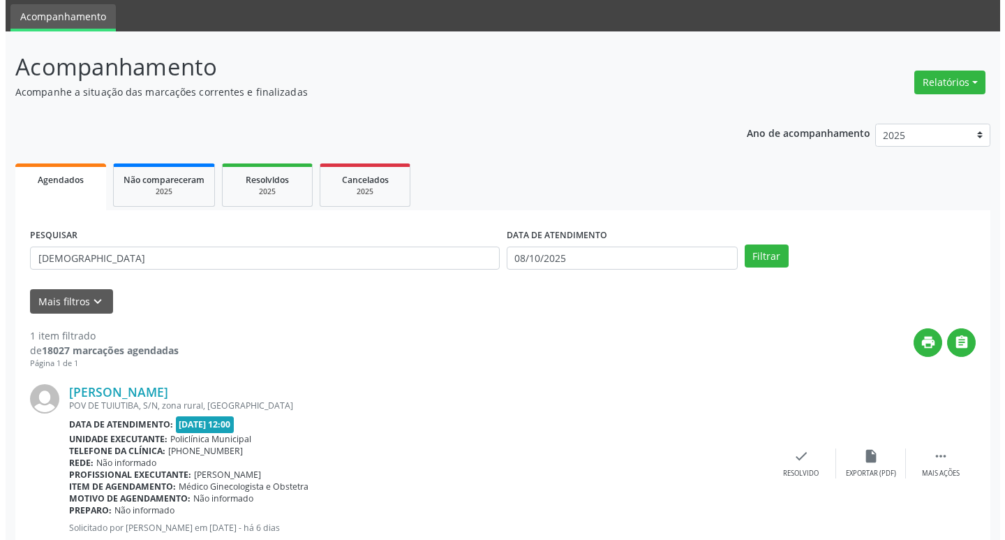
scroll to position [70, 0]
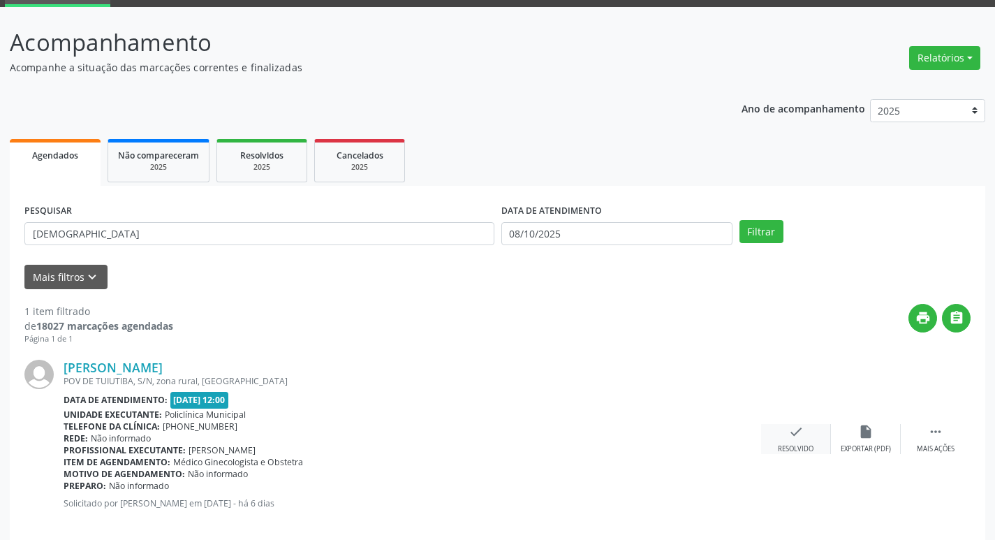
click at [806, 444] on div "Resolvido" at bounding box center [796, 449] width 36 height 10
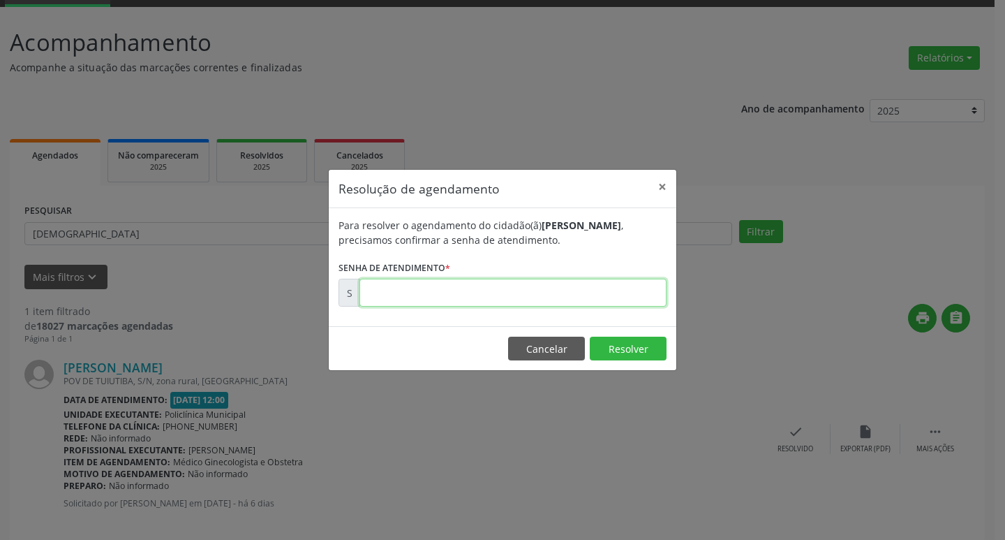
click at [607, 288] on input "text" at bounding box center [513, 293] width 307 height 28
type input "00180174"
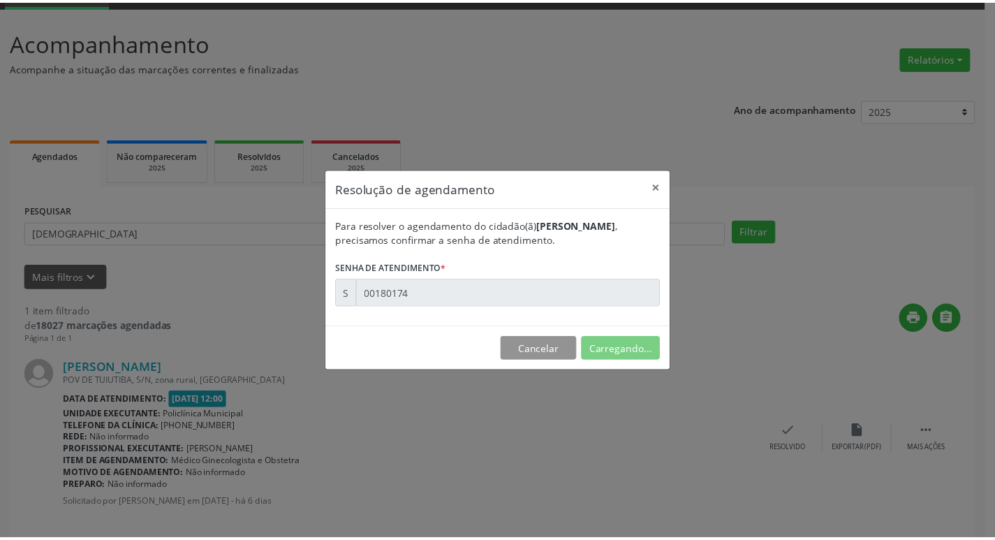
scroll to position [0, 0]
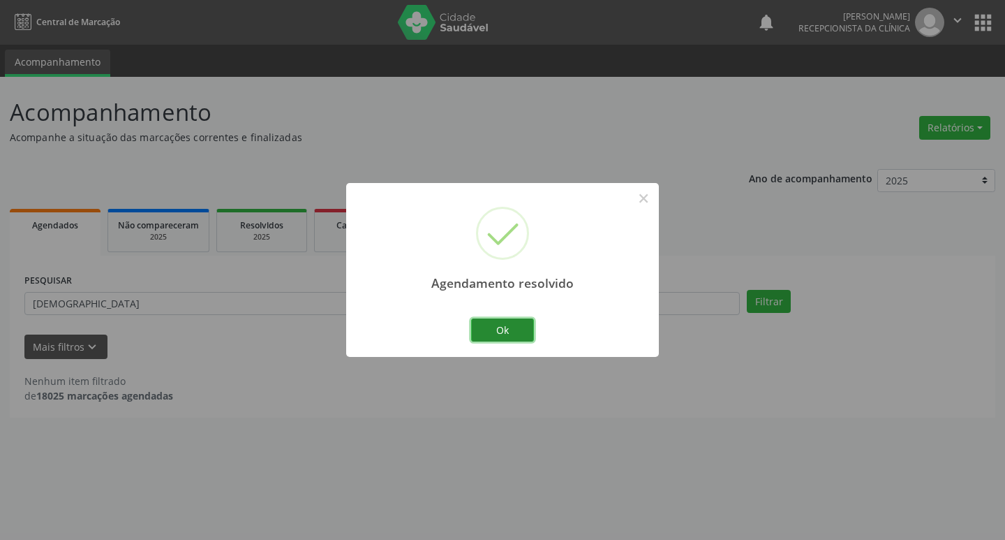
click at [514, 332] on button "Ok" at bounding box center [502, 330] width 63 height 24
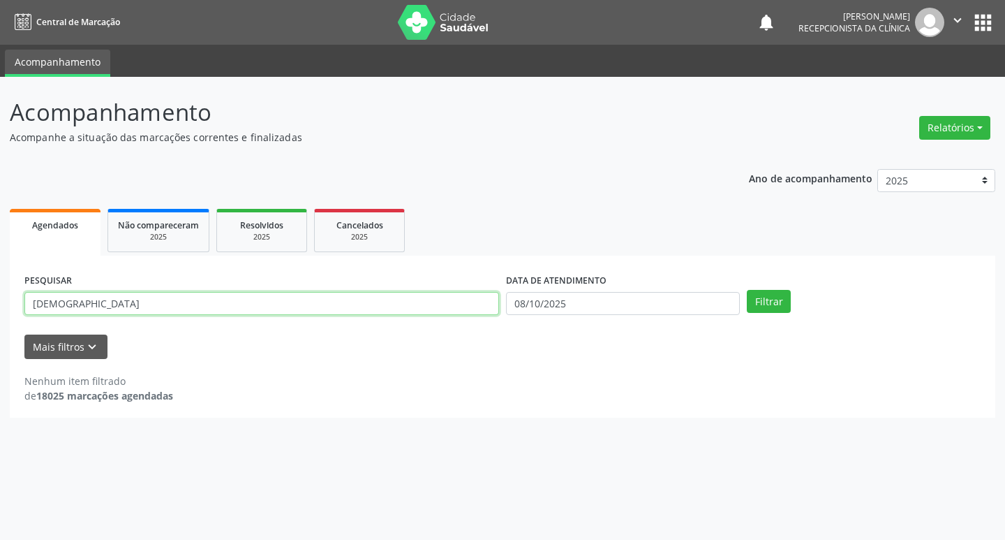
click at [239, 302] on input "[DEMOGRAPHIC_DATA]" at bounding box center [261, 304] width 475 height 24
type input "c"
type input "[PERSON_NAME]"
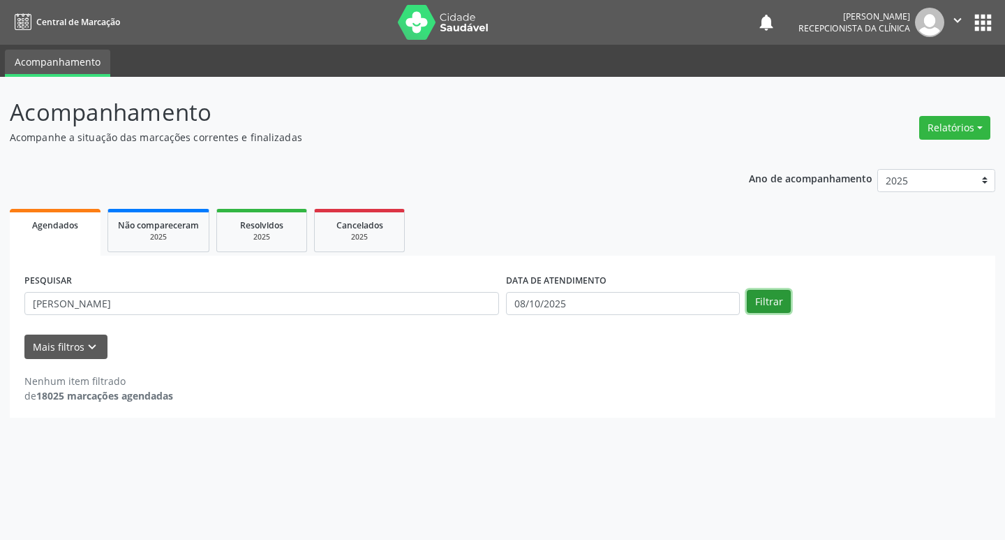
click at [757, 305] on button "Filtrar" at bounding box center [769, 302] width 44 height 24
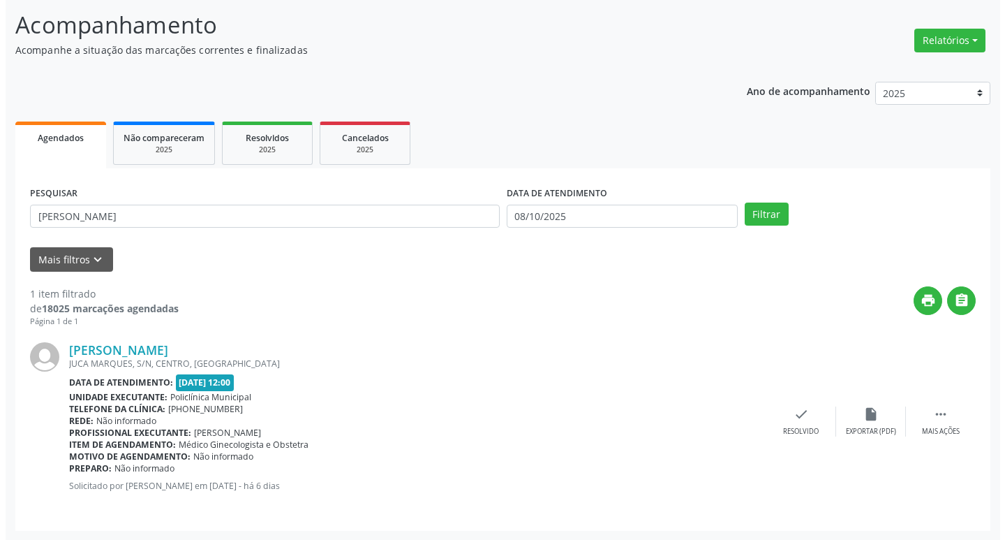
scroll to position [88, 0]
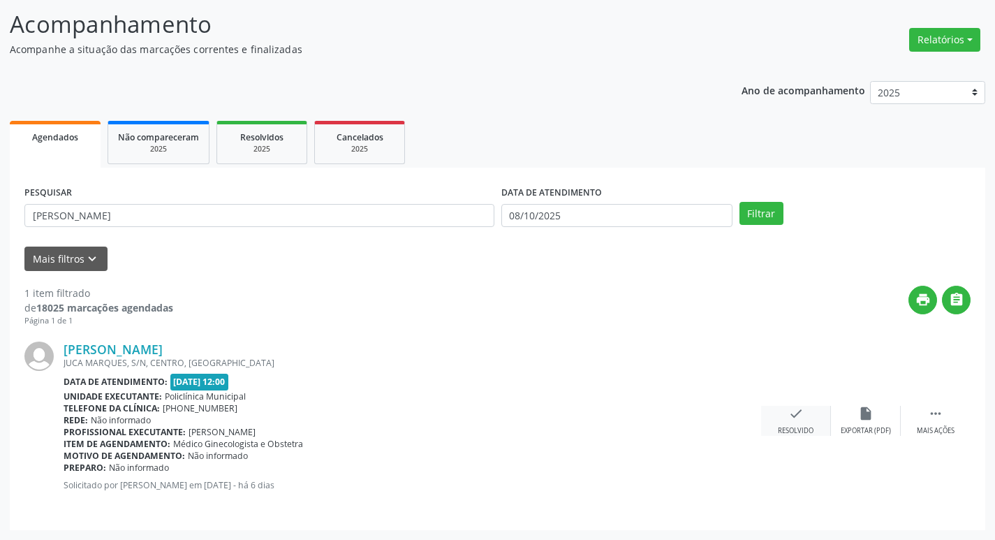
click at [789, 427] on div "Resolvido" at bounding box center [796, 431] width 36 height 10
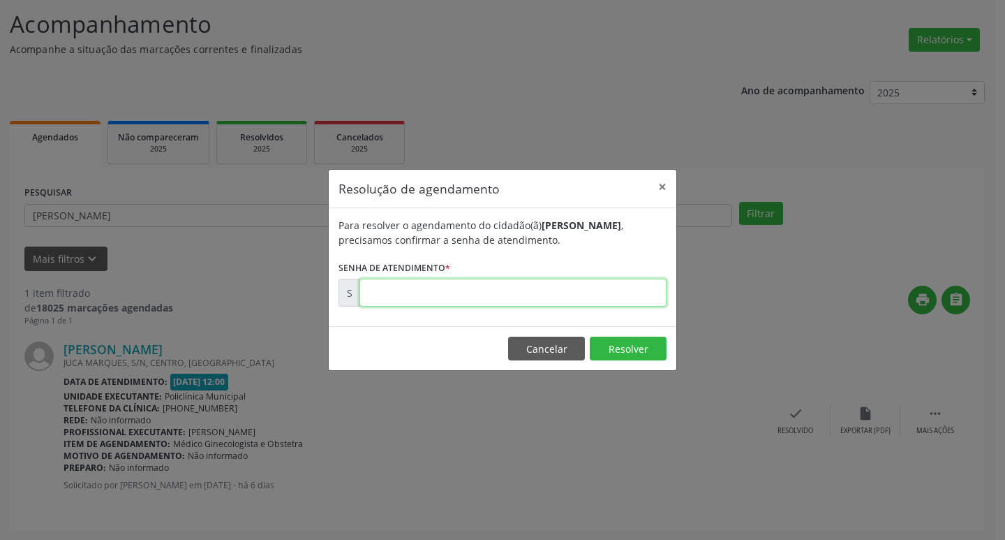
click at [646, 286] on input "text" at bounding box center [513, 293] width 307 height 28
type input "00180068"
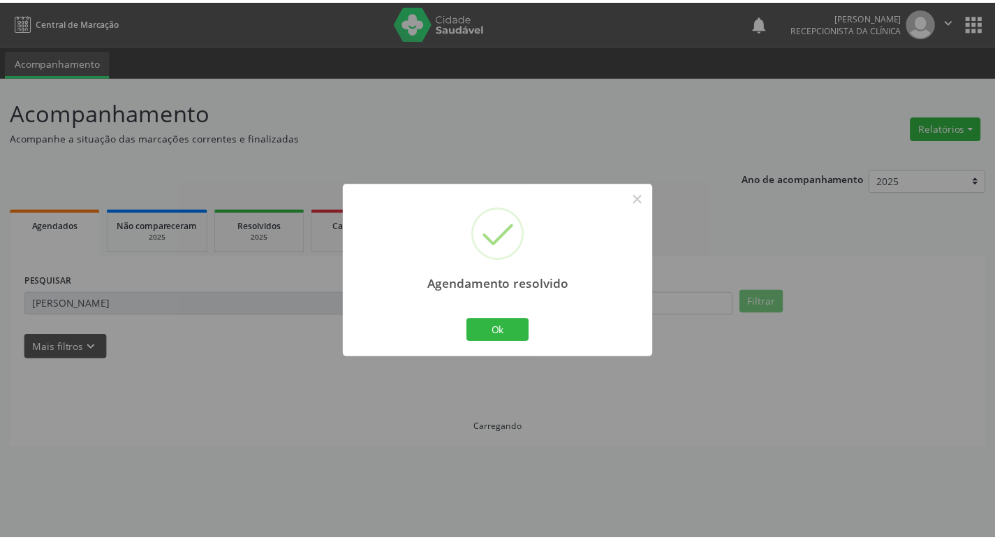
scroll to position [0, 0]
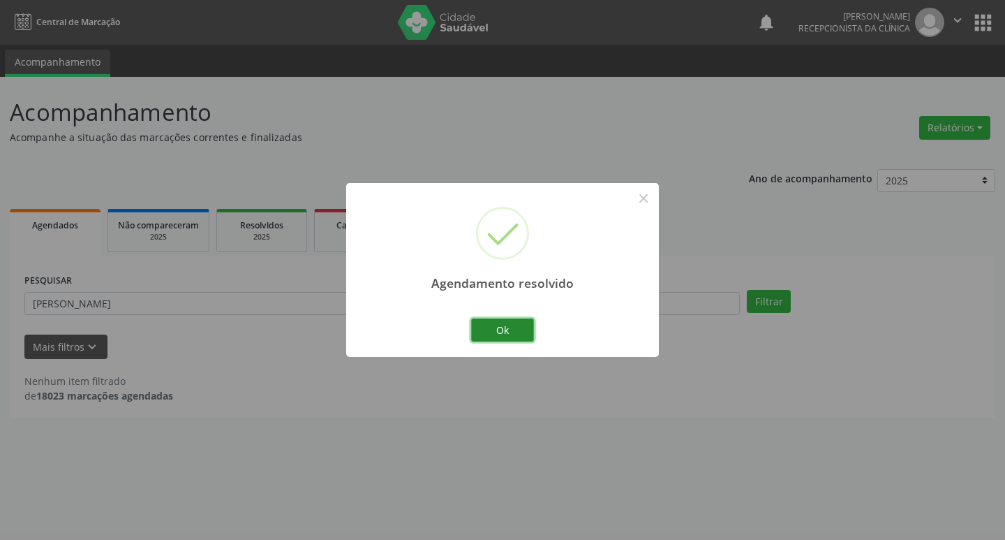
click at [524, 332] on button "Ok" at bounding box center [502, 330] width 63 height 24
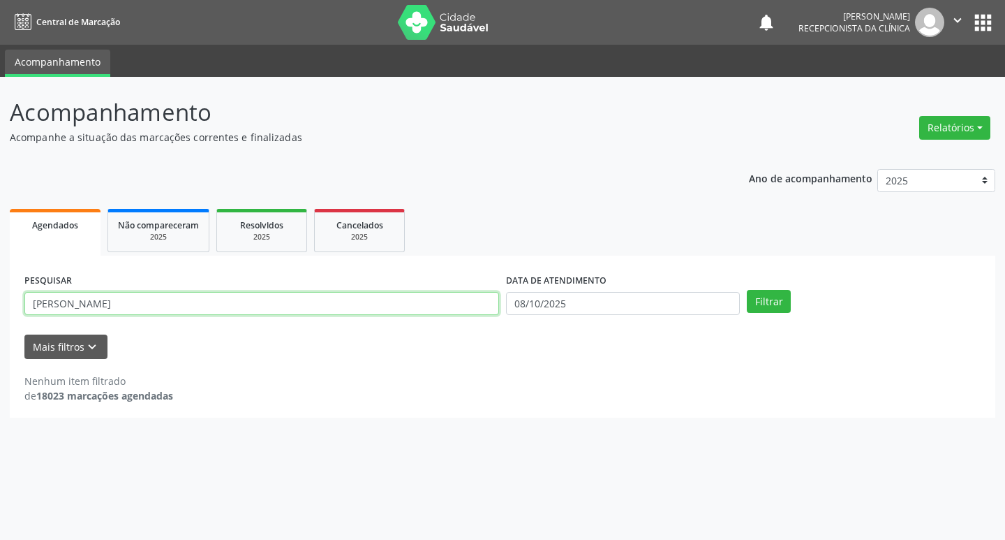
click at [199, 303] on input "[PERSON_NAME]" at bounding box center [261, 304] width 475 height 24
type input "m"
type input "[PERSON_NAME]"
click at [776, 298] on button "Filtrar" at bounding box center [769, 302] width 44 height 24
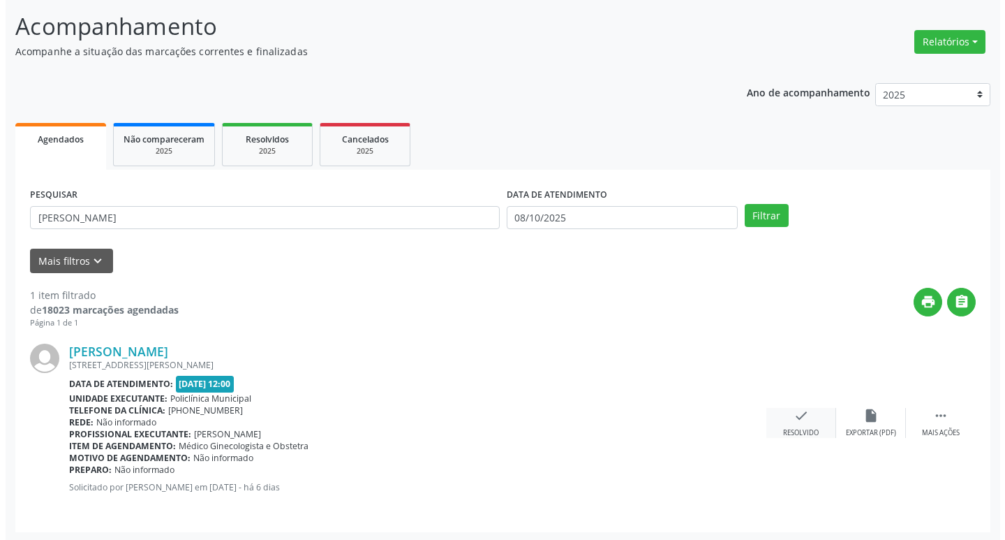
scroll to position [88, 0]
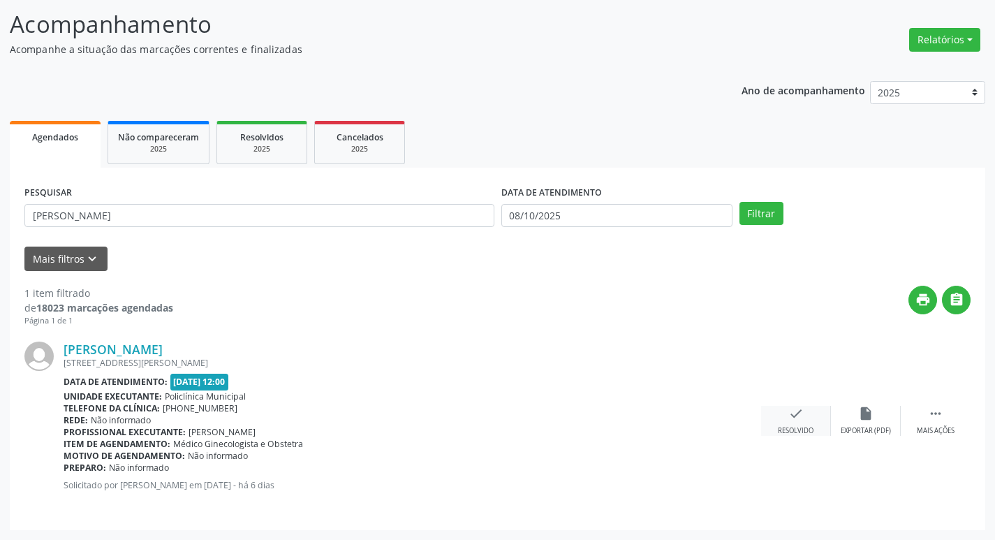
click at [805, 417] on div "check Resolvido" at bounding box center [796, 421] width 70 height 30
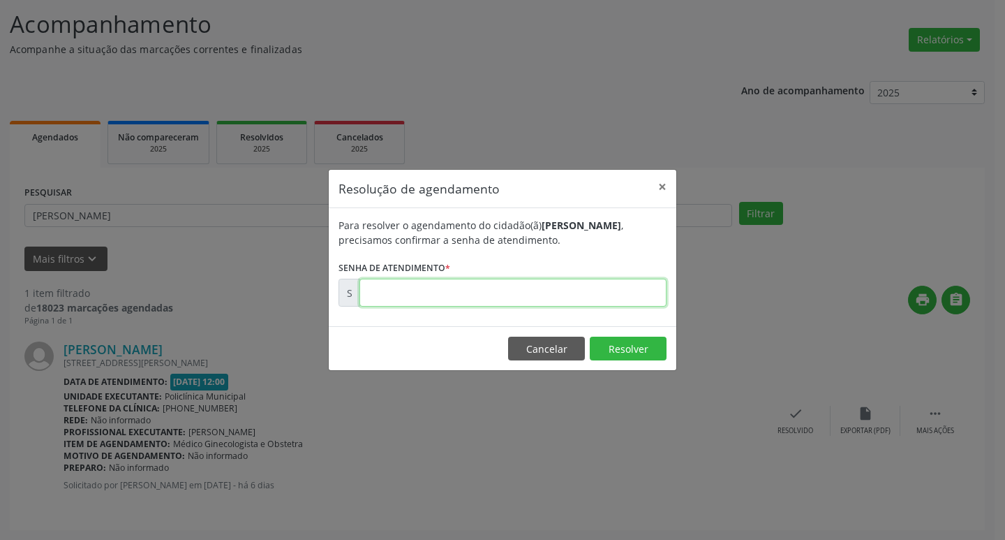
click at [526, 290] on input "text" at bounding box center [513, 293] width 307 height 28
type input "00180070"
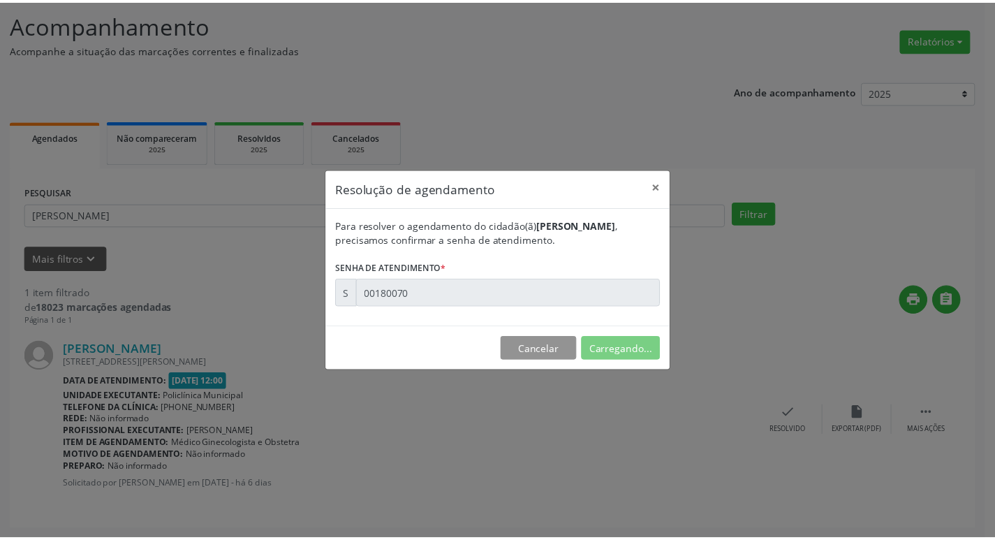
scroll to position [0, 0]
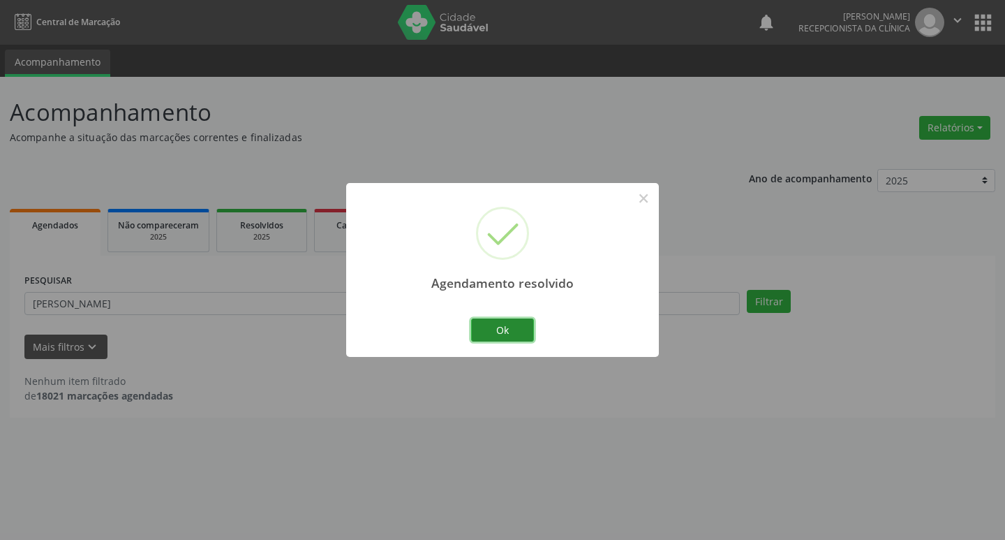
click at [510, 332] on button "Ok" at bounding box center [502, 330] width 63 height 24
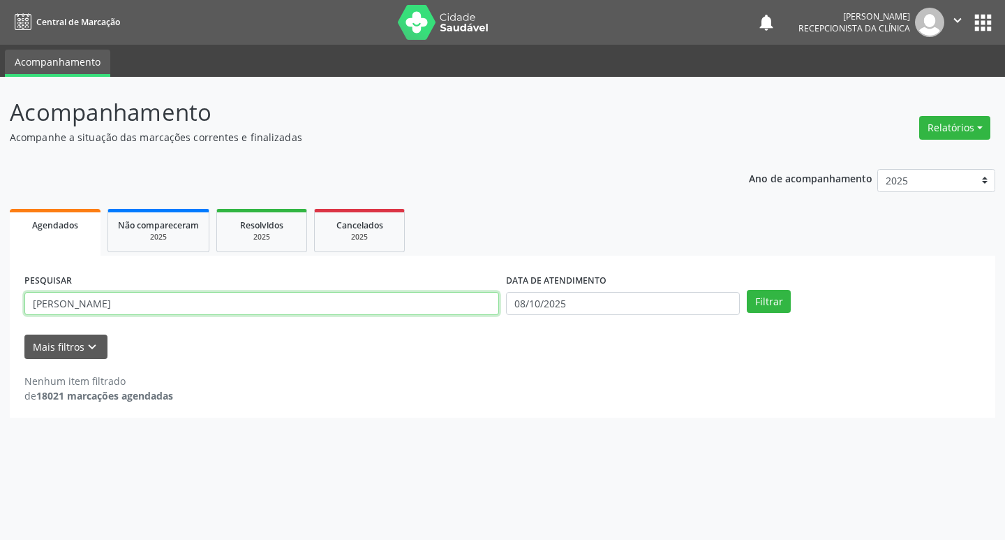
drag, startPoint x: 185, startPoint y: 300, endPoint x: 198, endPoint y: 299, distance: 13.3
click at [188, 300] on input "[PERSON_NAME]" at bounding box center [261, 304] width 475 height 24
type input "l"
type input "sione"
click at [747, 290] on button "Filtrar" at bounding box center [769, 302] width 44 height 24
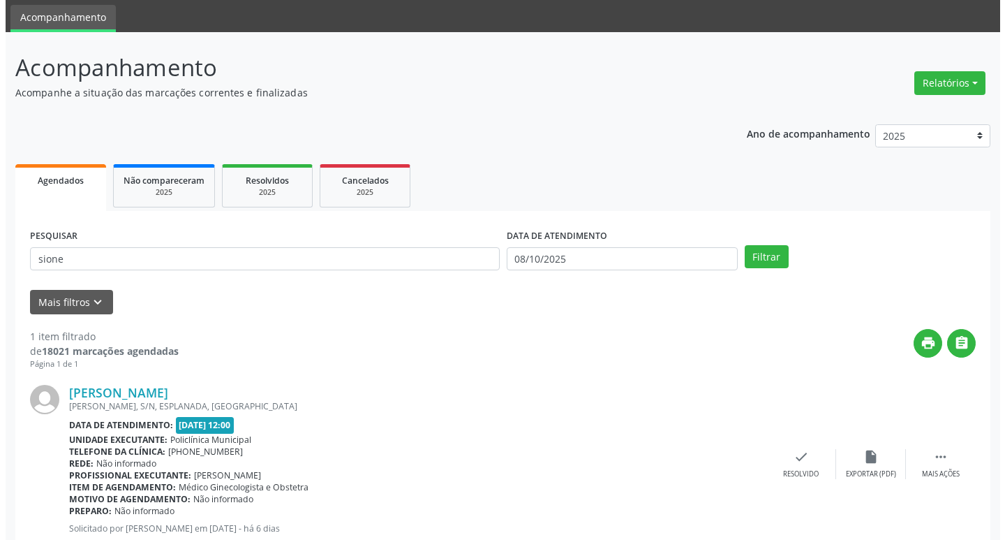
scroll to position [88, 0]
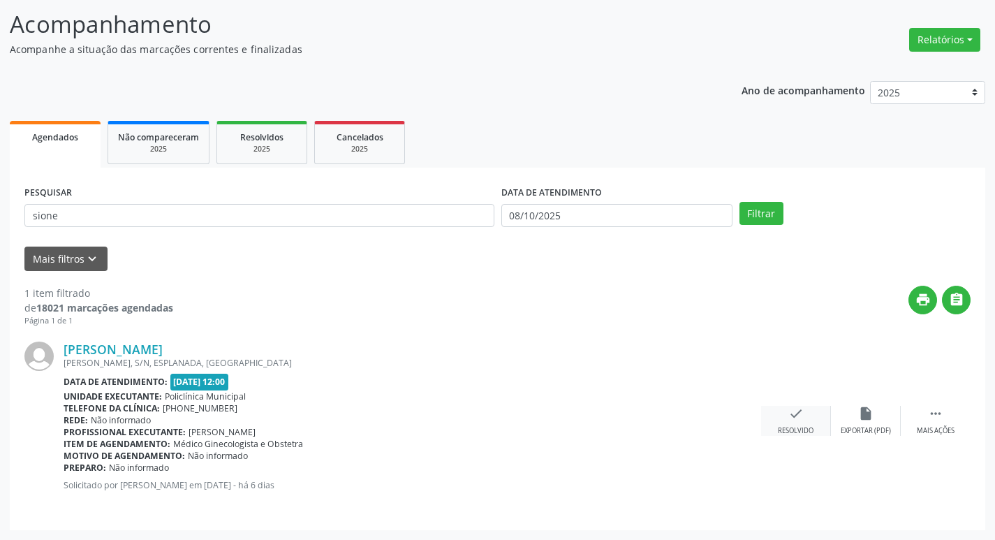
click at [794, 421] on icon "check" at bounding box center [795, 413] width 15 height 15
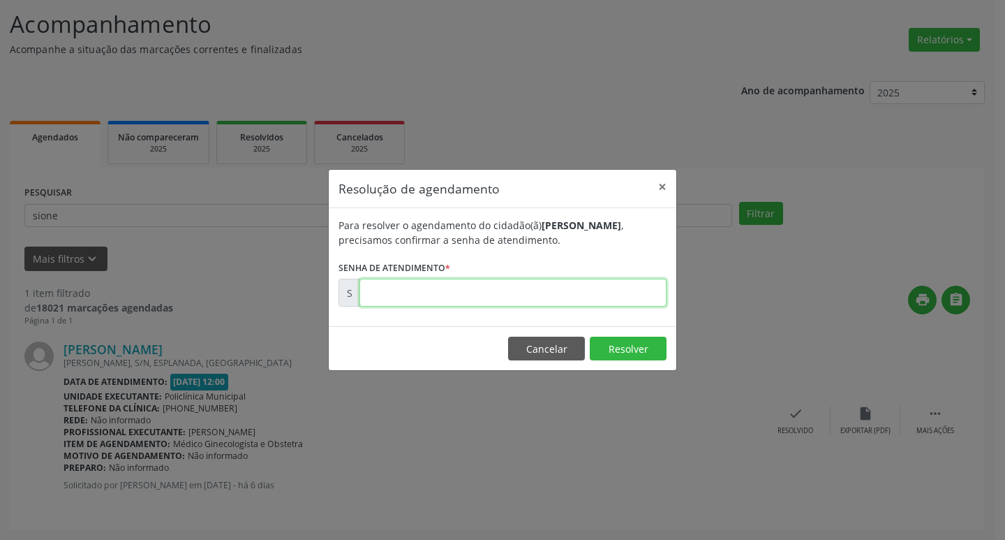
click at [635, 300] on input "text" at bounding box center [513, 293] width 307 height 28
type input "00180153"
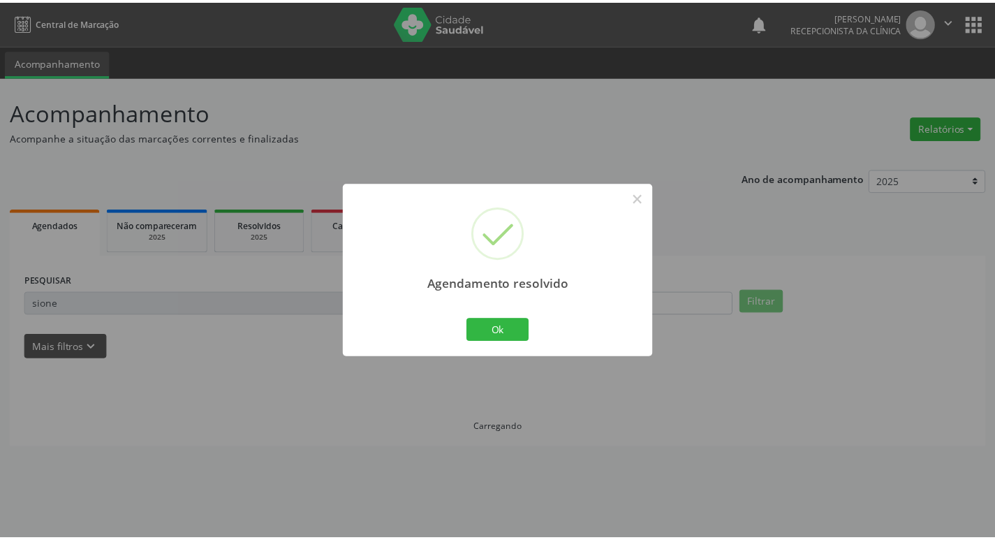
scroll to position [0, 0]
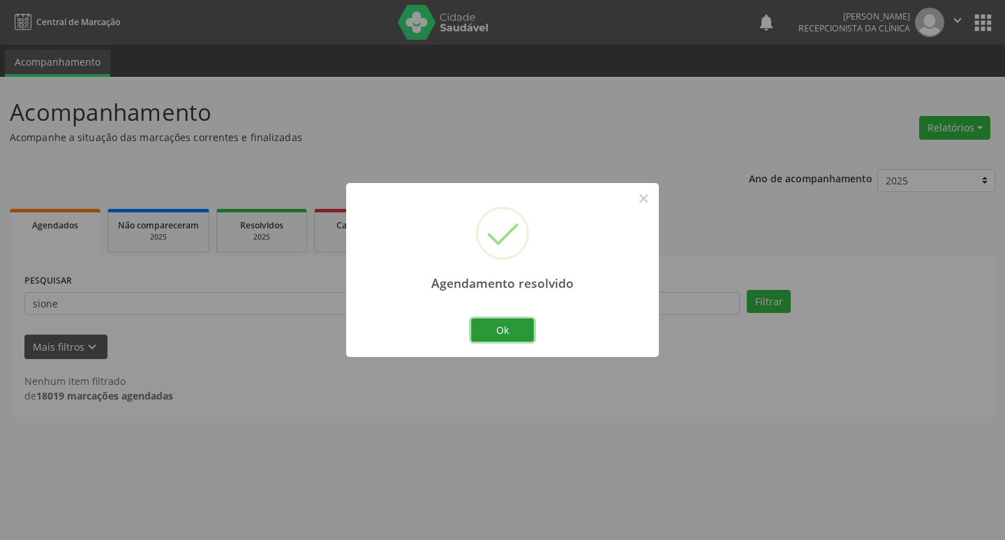
drag, startPoint x: 520, startPoint y: 325, endPoint x: 441, endPoint y: 320, distance: 79.8
click at [525, 323] on button "Ok" at bounding box center [502, 330] width 63 height 24
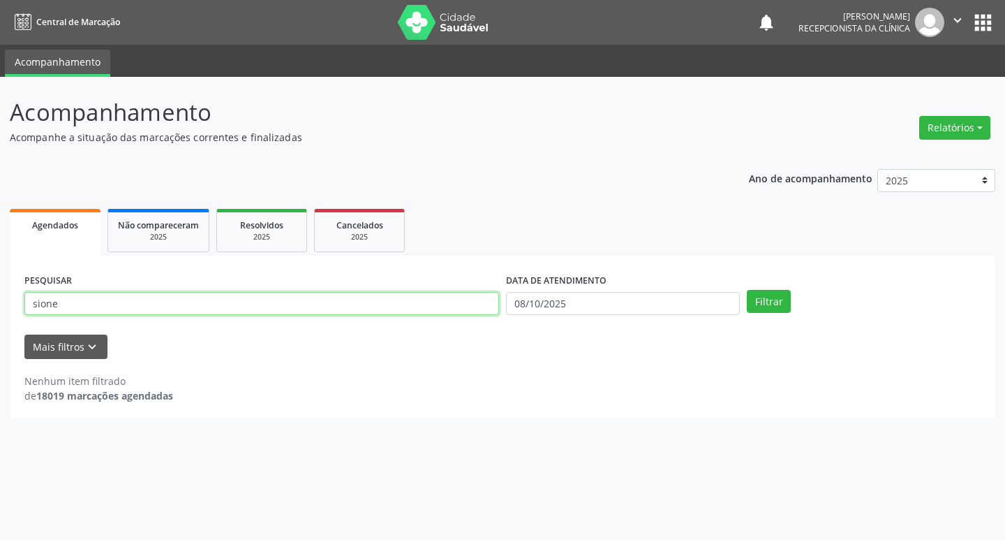
drag, startPoint x: 190, startPoint y: 306, endPoint x: 214, endPoint y: 390, distance: 87.9
click at [203, 357] on form "PESQUISAR sione DATA DE ATENDIMENTO [DATE] Filtrar UNIDADE DE REFERÊNCIA Seleci…" at bounding box center [502, 314] width 956 height 89
type input "s"
type input "eliene"
click at [773, 297] on button "Filtrar" at bounding box center [769, 302] width 44 height 24
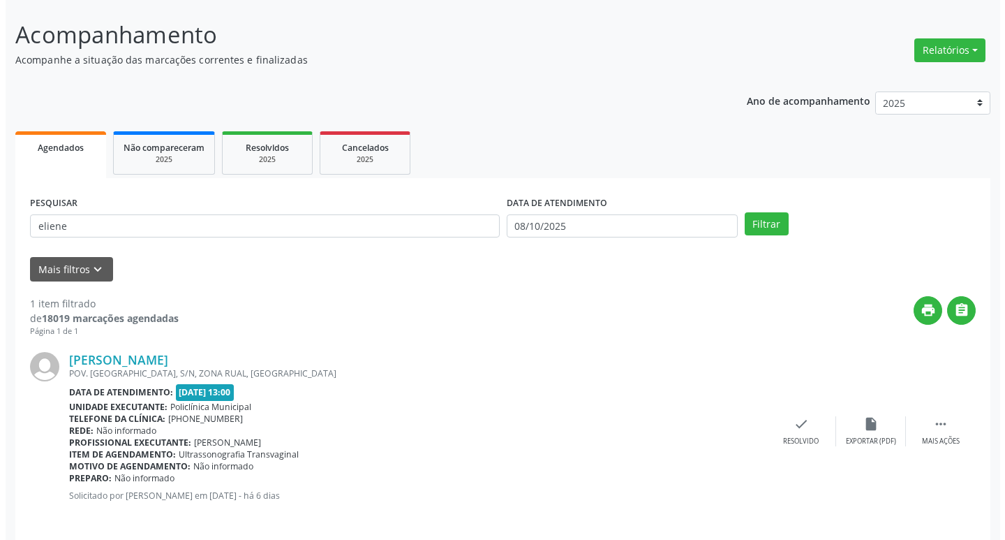
scroll to position [88, 0]
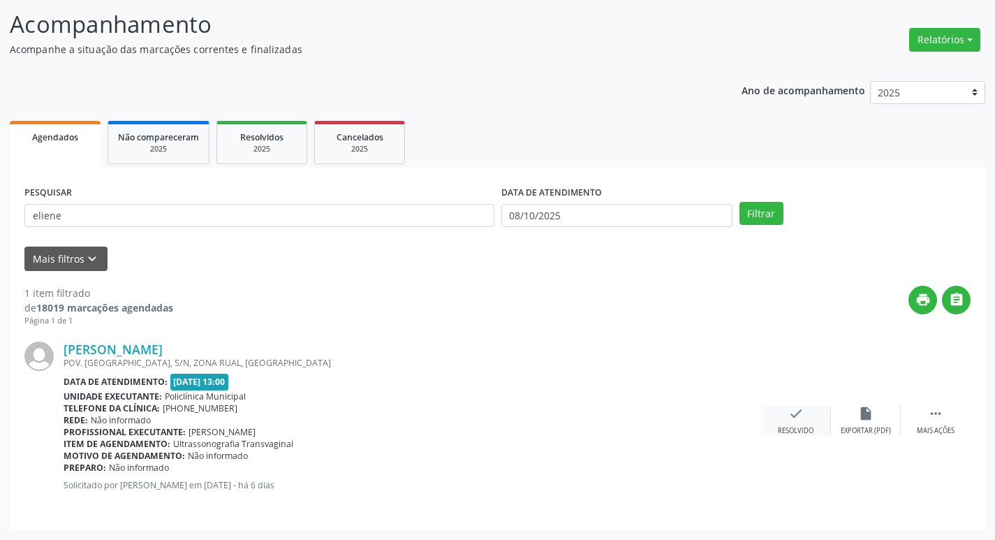
click at [781, 421] on div "check Resolvido" at bounding box center [796, 421] width 70 height 30
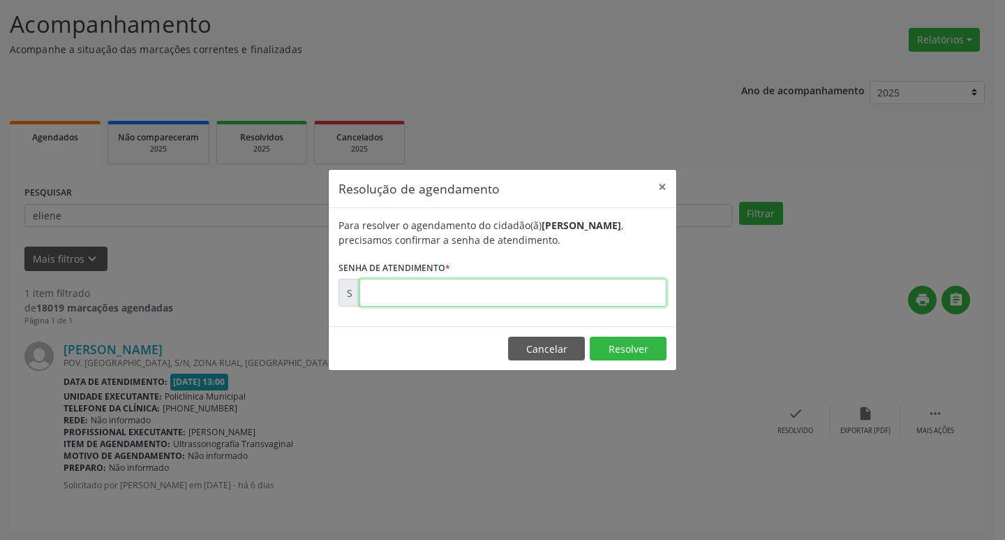
click at [536, 291] on input "text" at bounding box center [513, 293] width 307 height 28
type input "00180432"
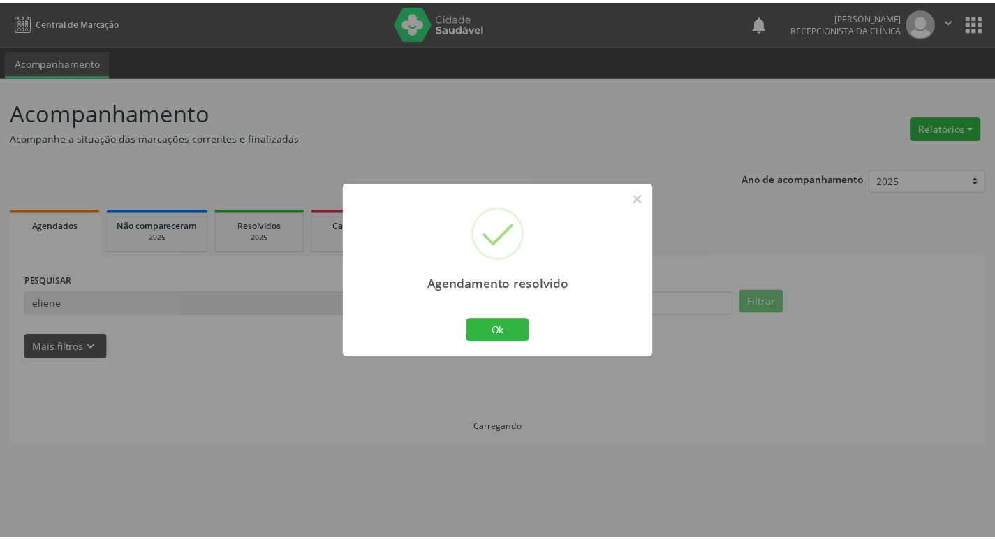
scroll to position [0, 0]
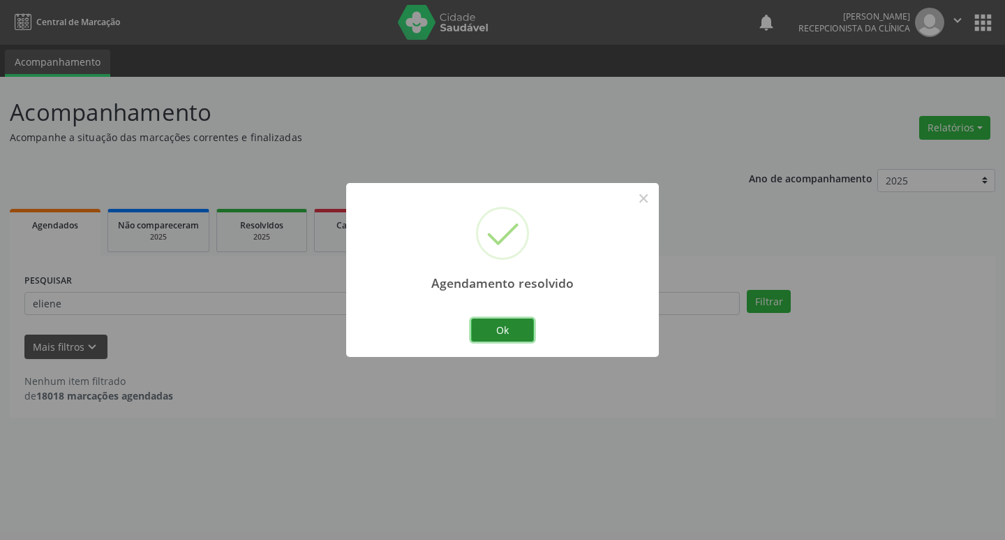
click at [504, 323] on button "Ok" at bounding box center [502, 330] width 63 height 24
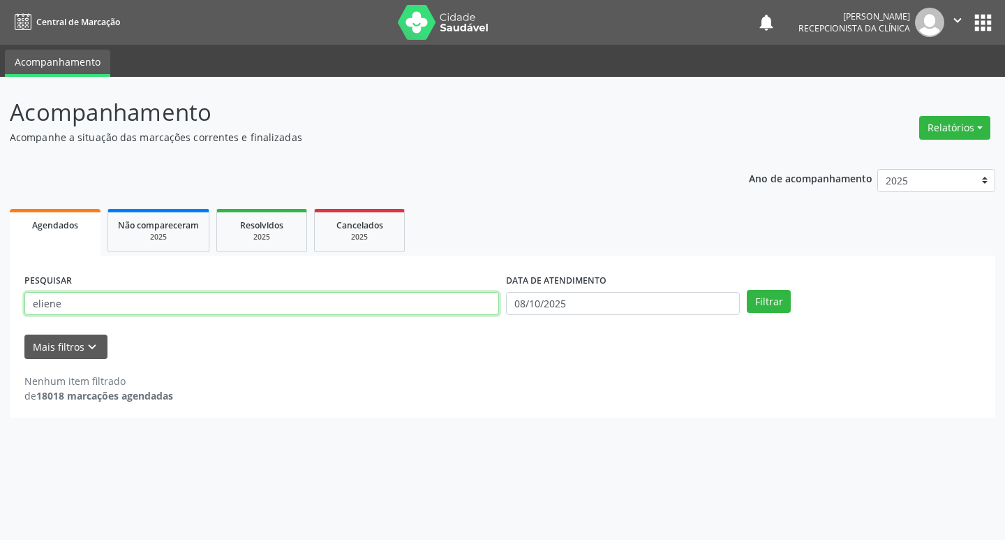
click at [335, 295] on input "eliene" at bounding box center [261, 304] width 475 height 24
type input "e"
type input "juciane"
click at [776, 304] on button "Filtrar" at bounding box center [769, 302] width 44 height 24
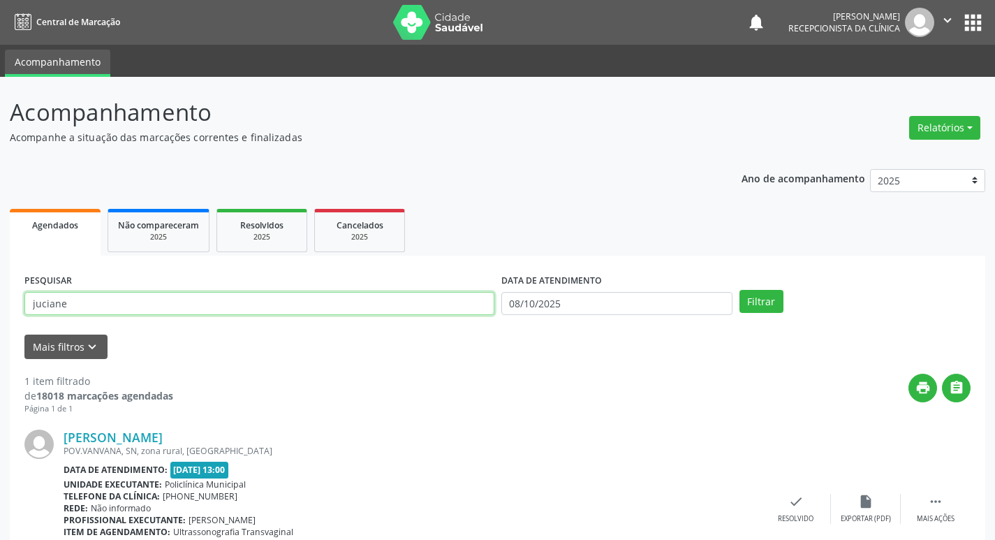
click at [265, 298] on input "juciane" at bounding box center [259, 304] width 470 height 24
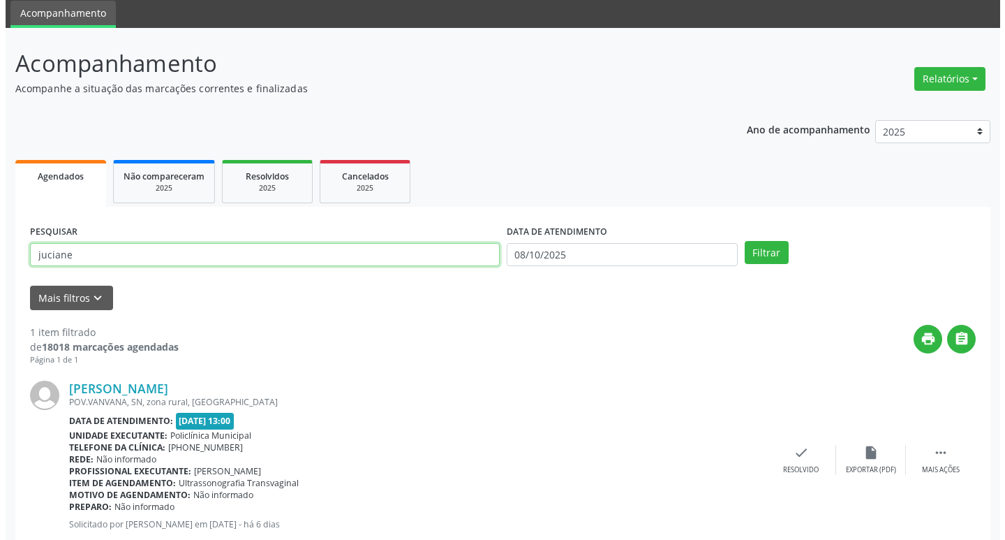
scroll to position [88, 0]
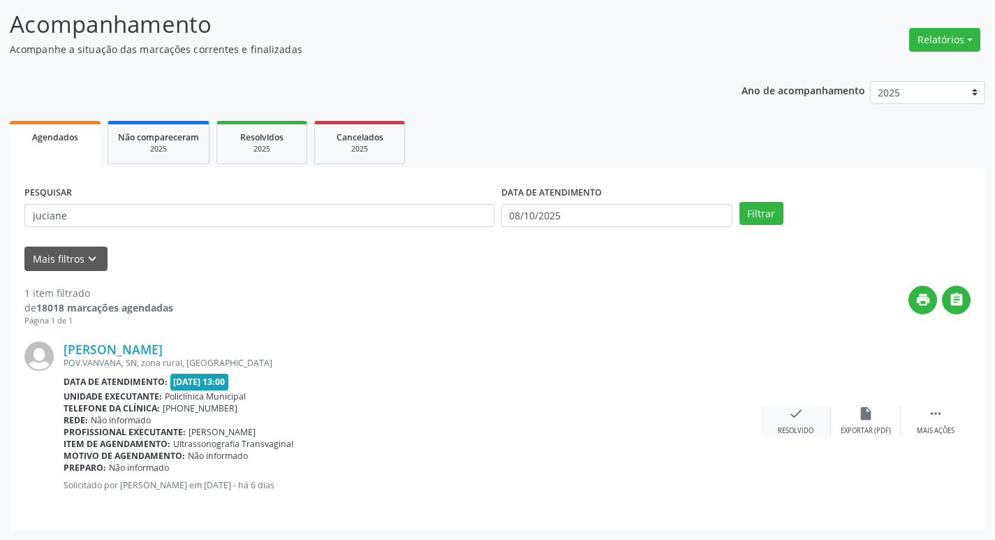
click at [802, 417] on icon "check" at bounding box center [795, 413] width 15 height 15
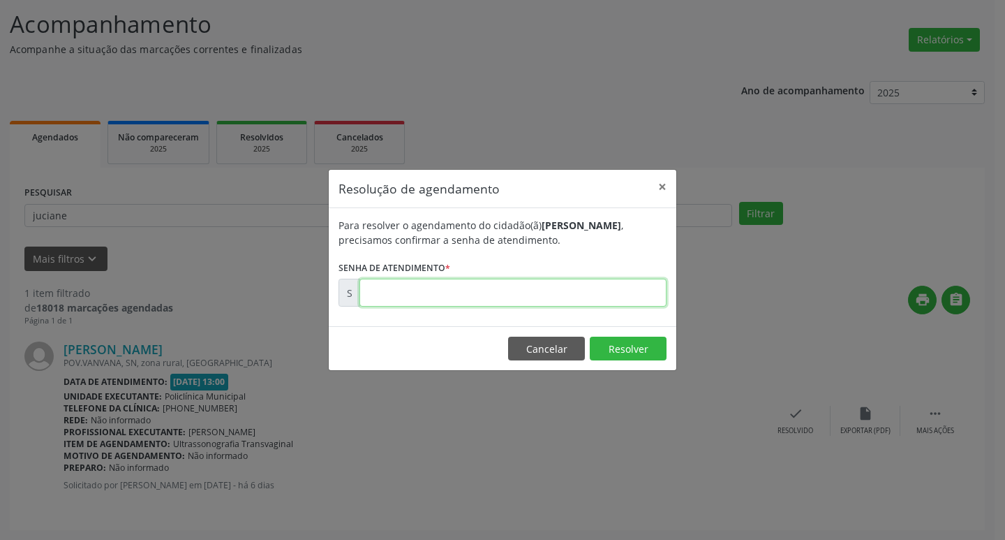
click at [536, 300] on input "text" at bounding box center [513, 293] width 307 height 28
type input "01803111"
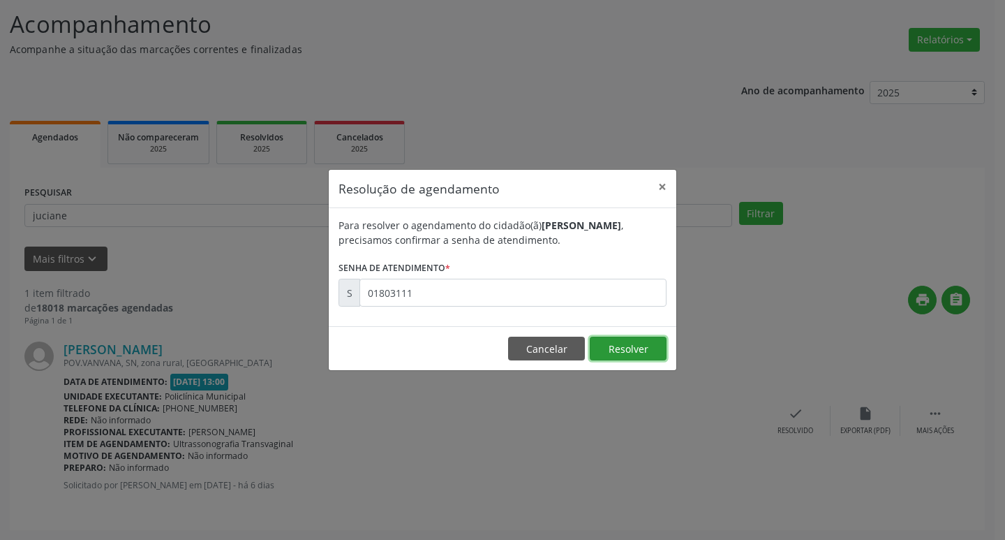
click at [655, 342] on button "Resolver" at bounding box center [628, 349] width 77 height 24
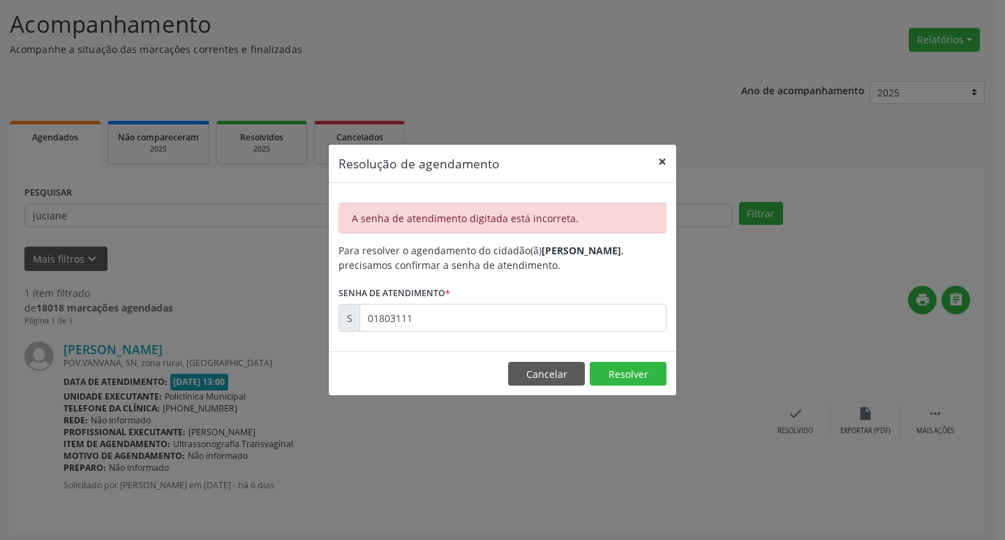
click at [667, 161] on button "×" at bounding box center [663, 162] width 28 height 34
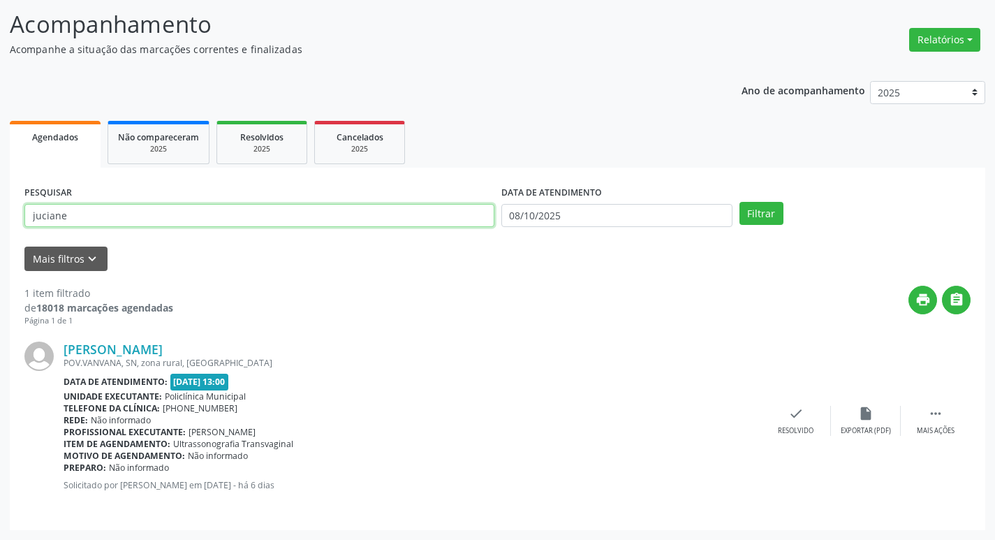
click at [365, 214] on input "juciane" at bounding box center [259, 216] width 470 height 24
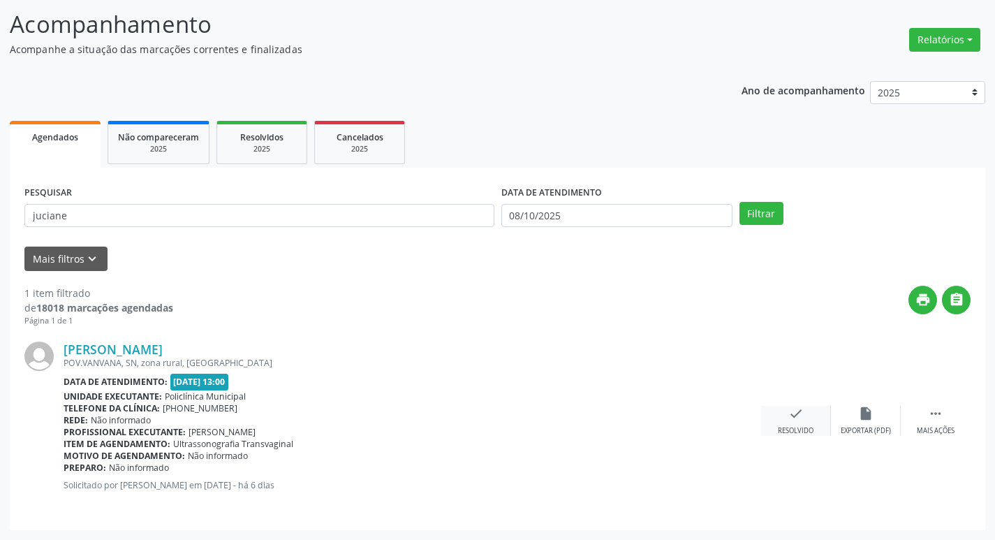
click at [812, 418] on div "check Resolvido" at bounding box center [796, 421] width 70 height 30
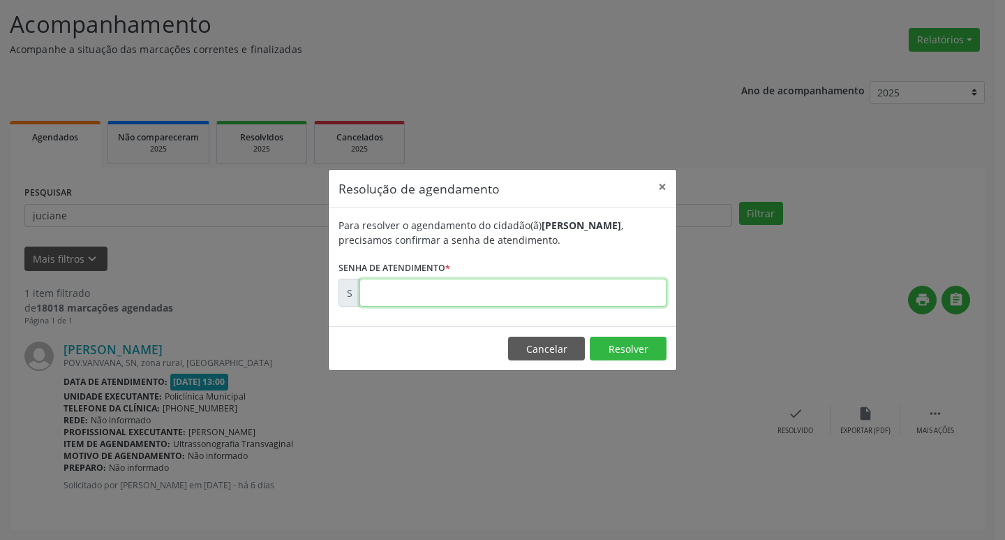
drag, startPoint x: 609, startPoint y: 291, endPoint x: 607, endPoint y: 282, distance: 9.5
click at [609, 291] on input "text" at bounding box center [513, 293] width 307 height 28
type input "00180311"
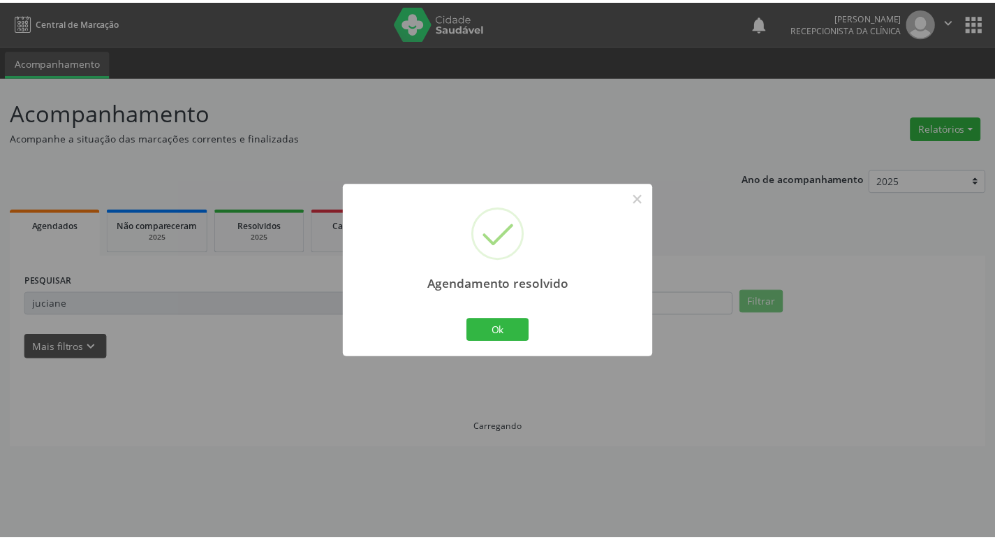
scroll to position [0, 0]
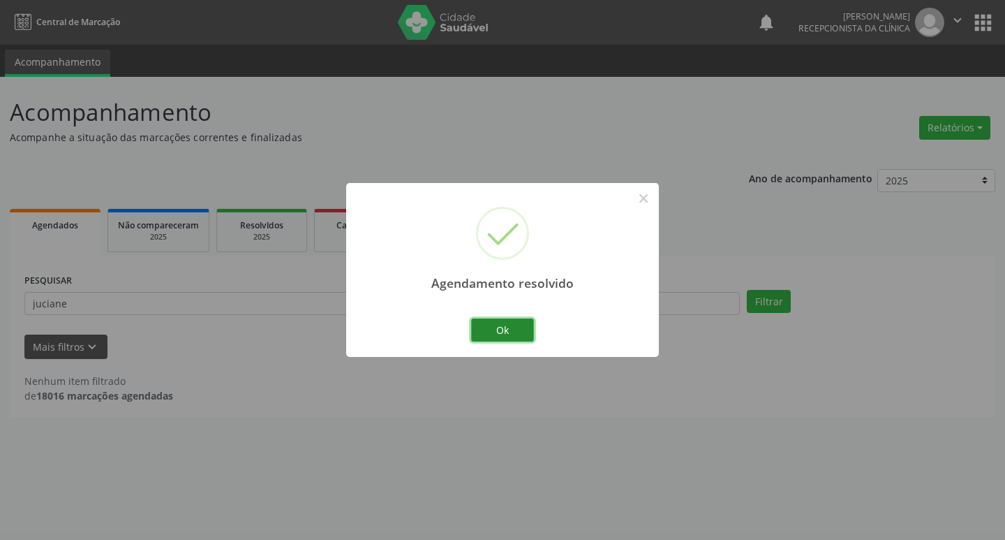
click at [526, 333] on button "Ok" at bounding box center [502, 330] width 63 height 24
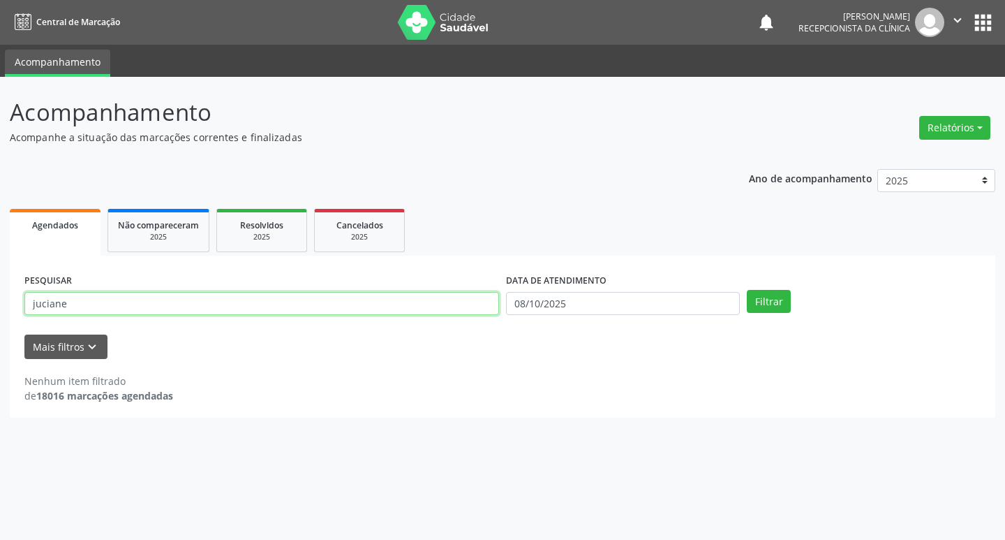
click at [324, 303] on input "juciane" at bounding box center [261, 304] width 475 height 24
type input "j"
type input "edelzuita"
click at [755, 301] on button "Filtrar" at bounding box center [769, 302] width 44 height 24
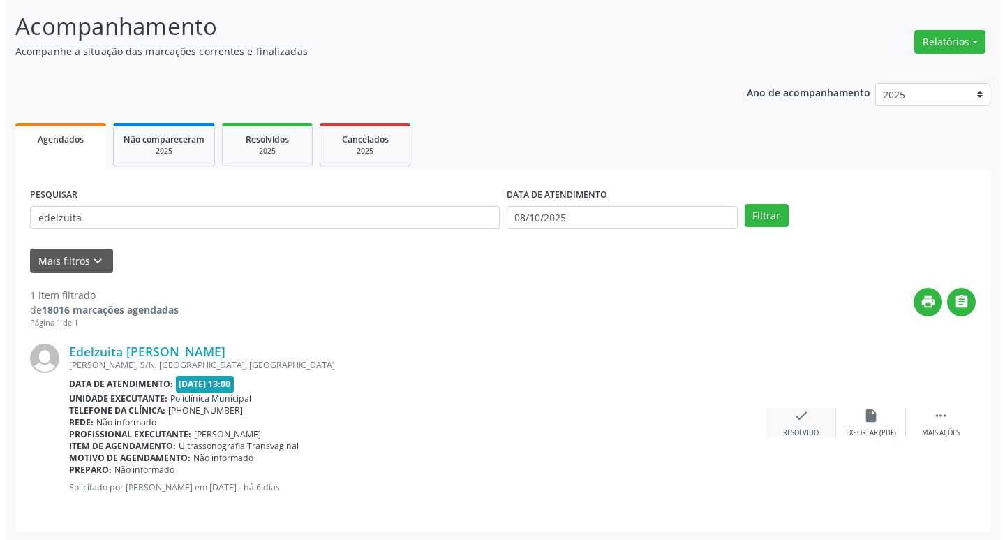
scroll to position [88, 0]
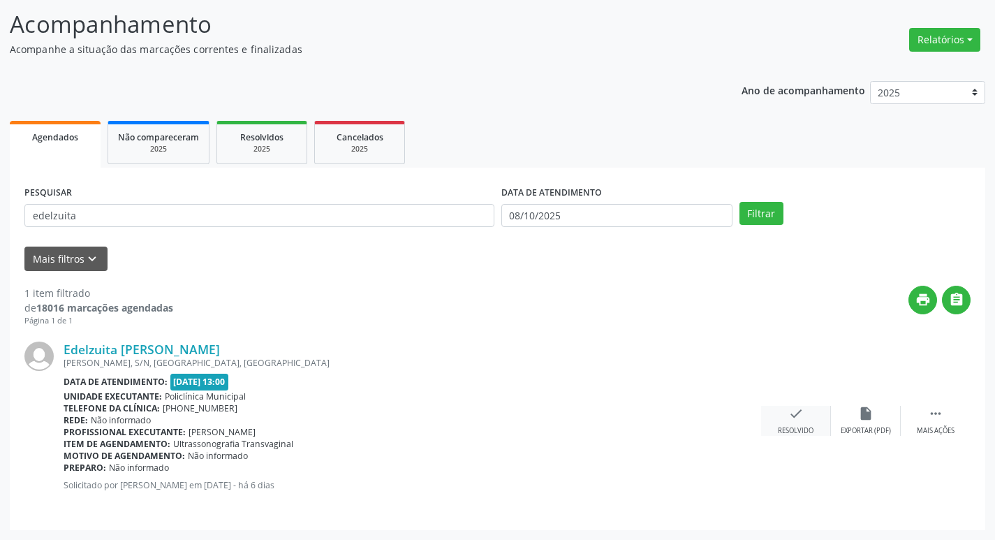
click at [794, 421] on div "check Resolvido" at bounding box center [796, 421] width 70 height 30
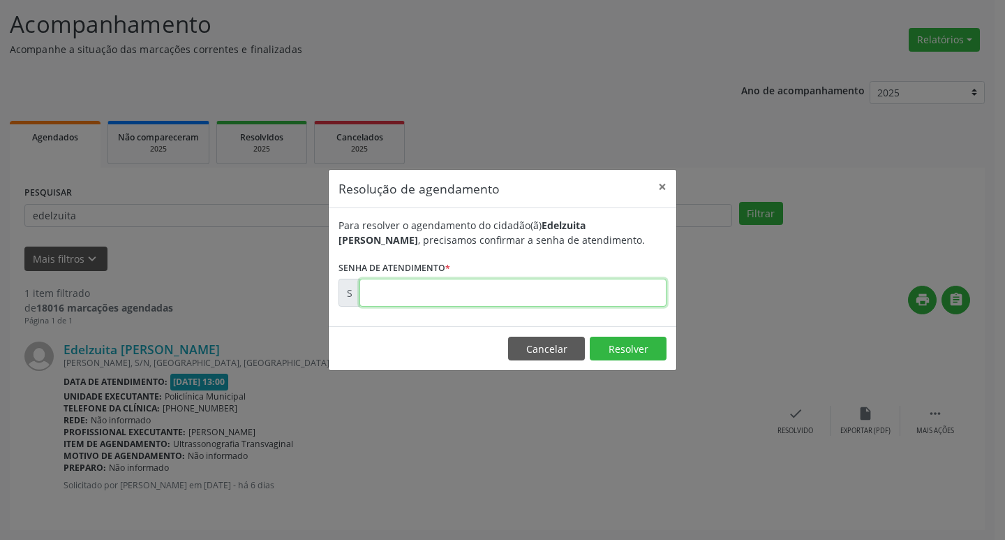
click at [579, 297] on input "text" at bounding box center [513, 293] width 307 height 28
type input "00180317"
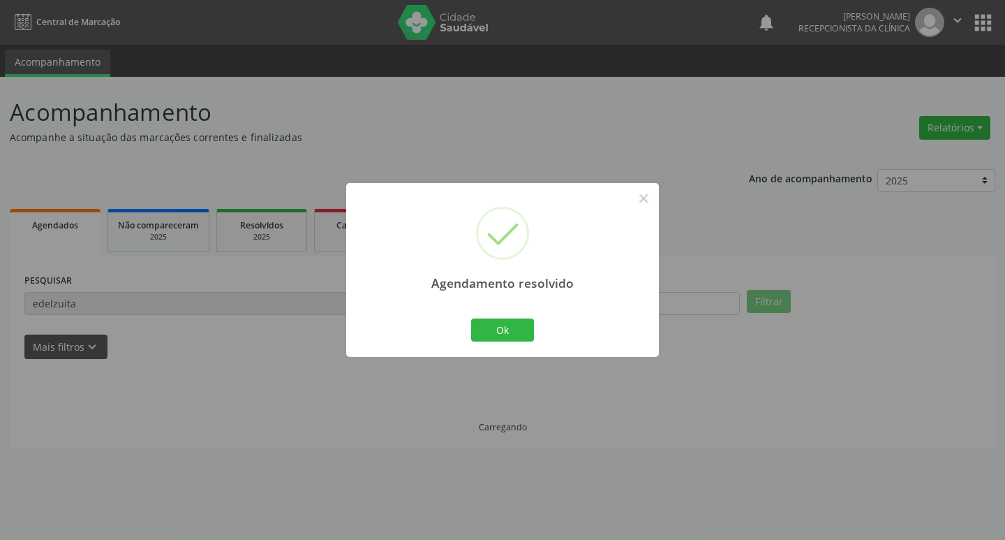
scroll to position [0, 0]
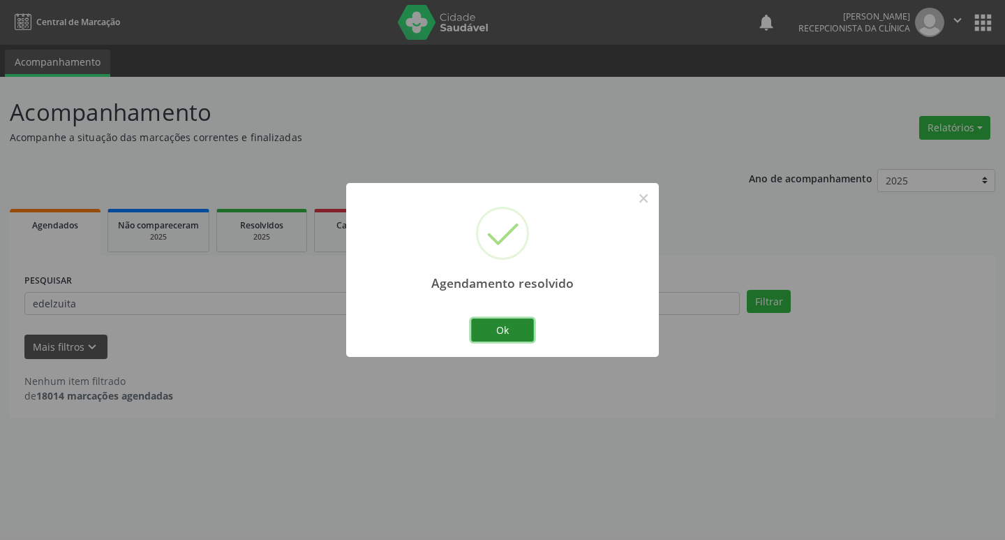
click at [530, 327] on button "Ok" at bounding box center [502, 330] width 63 height 24
